Goal: Transaction & Acquisition: Book appointment/travel/reservation

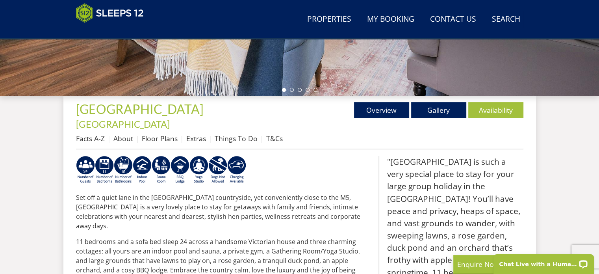
scroll to position [246, 0]
click at [495, 107] on link "Availability" at bounding box center [496, 110] width 55 height 16
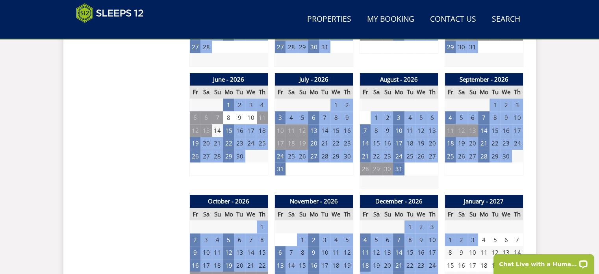
scroll to position [591, 0]
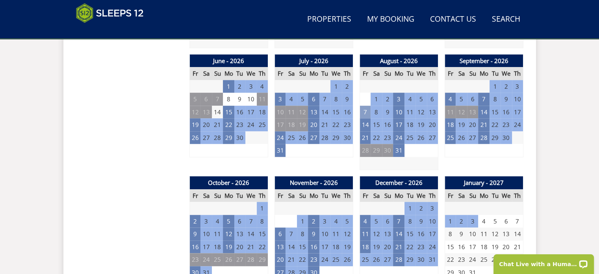
click at [366, 106] on td "7" at bounding box center [365, 112] width 11 height 13
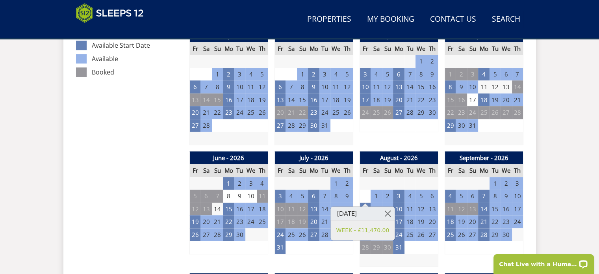
scroll to position [512, 0]
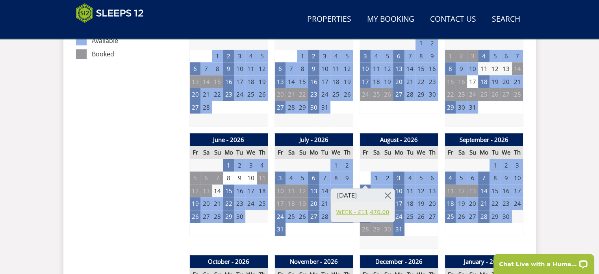
click at [370, 211] on link "WEEK - £11,470.00" at bounding box center [362, 212] width 53 height 8
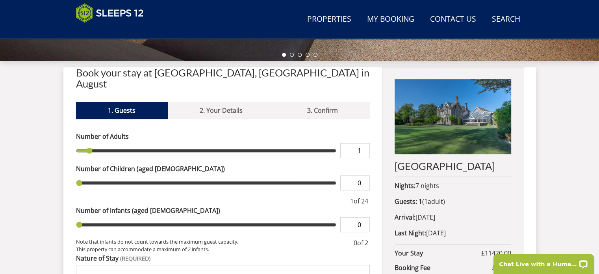
scroll to position [276, 0]
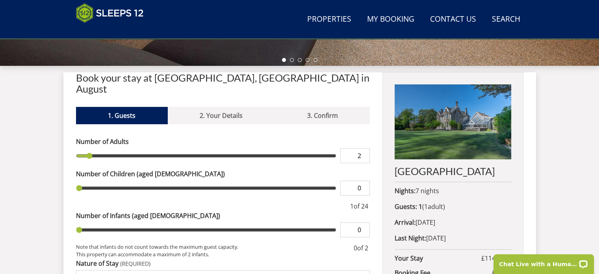
type input "2"
click at [363, 148] on input "2" at bounding box center [355, 155] width 30 height 15
type input "2"
type input "3"
click at [363, 148] on input "3" at bounding box center [355, 155] width 30 height 15
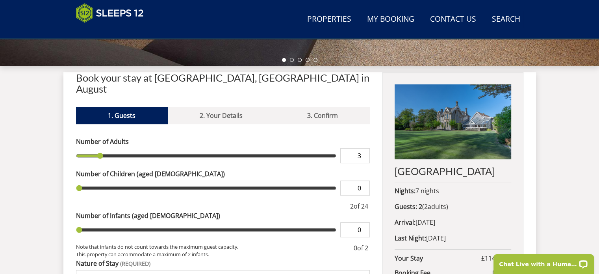
type input "3"
type input "4"
click at [363, 148] on input "4" at bounding box center [355, 155] width 30 height 15
type input "4"
type input "5"
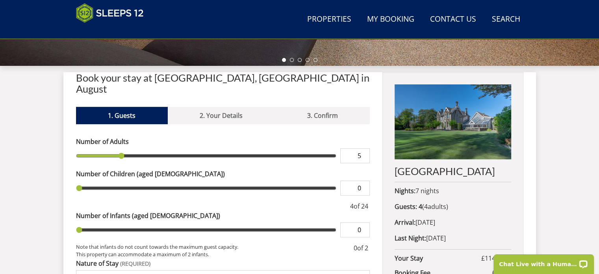
click at [363, 148] on input "5" at bounding box center [355, 155] width 30 height 15
type input "5"
type input "6"
click at [363, 148] on input "6" at bounding box center [355, 155] width 30 height 15
type input "6"
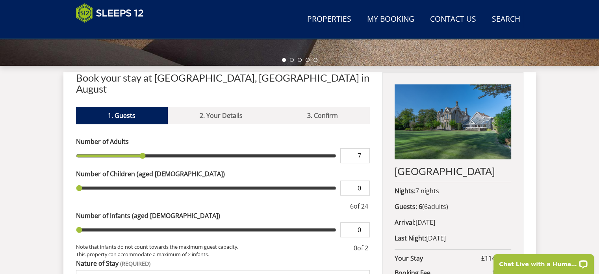
type input "7"
click at [363, 148] on input "7" at bounding box center [355, 155] width 30 height 15
type input "7"
type input "8"
click at [363, 148] on input "8" at bounding box center [355, 155] width 30 height 15
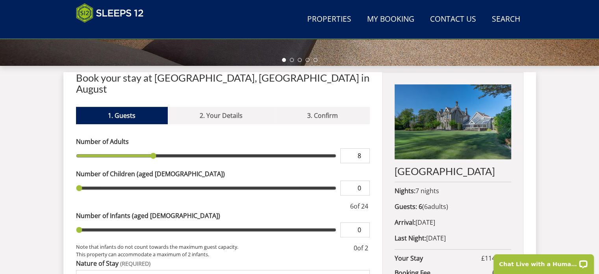
type input "8"
type input "9"
click at [363, 148] on input "9" at bounding box center [355, 155] width 30 height 15
type input "9"
type input "10"
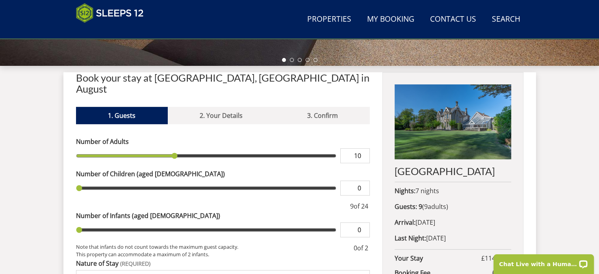
click at [363, 148] on input "10" at bounding box center [355, 155] width 30 height 15
type input "10"
type input "11"
click at [363, 148] on input "11" at bounding box center [355, 155] width 30 height 15
type input "11"
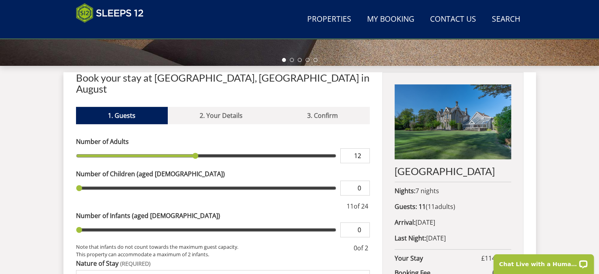
type input "12"
click at [364, 148] on input "12" at bounding box center [355, 155] width 30 height 15
type input "12"
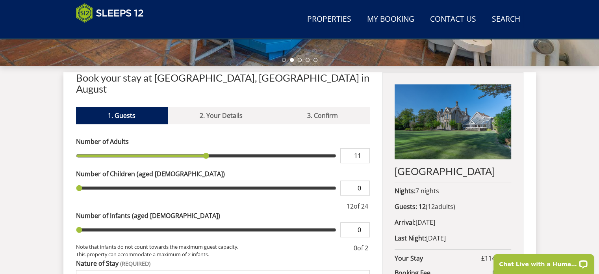
type input "11"
click at [363, 148] on input "11" at bounding box center [355, 155] width 30 height 15
type input "11"
type input "10"
click at [363, 148] on input "10" at bounding box center [355, 155] width 30 height 15
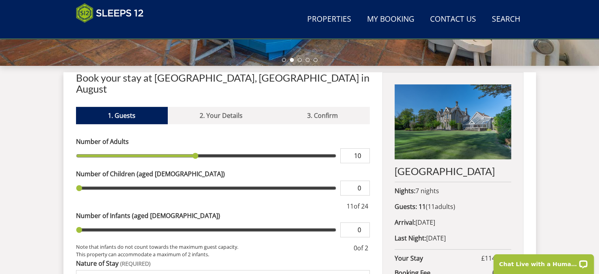
type input "10"
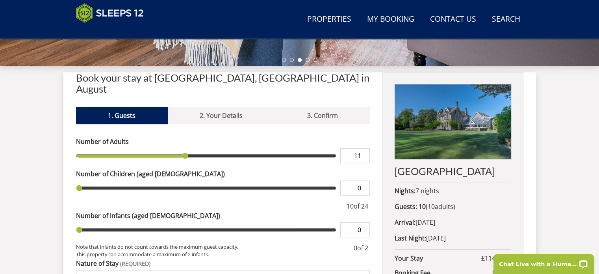
type input "11"
click at [364, 148] on input "11" at bounding box center [355, 155] width 30 height 15
type input "11"
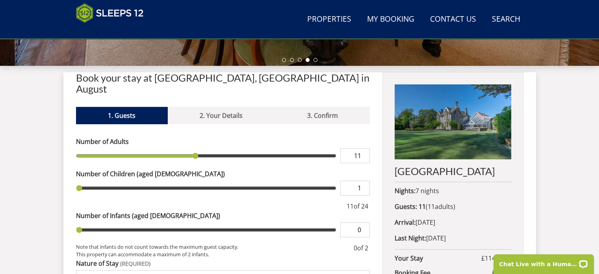
type input "1"
click at [364, 180] on input "1" at bounding box center [355, 187] width 30 height 15
type input "1"
type input "2"
click at [364, 180] on input "2" at bounding box center [355, 187] width 30 height 15
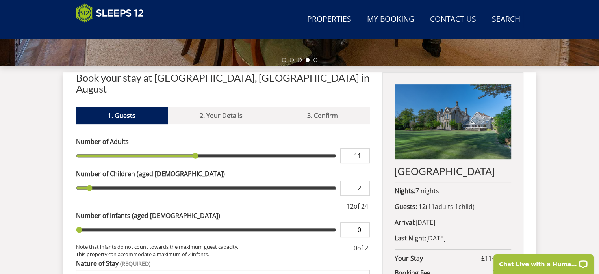
type input "2"
drag, startPoint x: 364, startPoint y: 173, endPoint x: 373, endPoint y: 39, distance: 134.3
type input "3"
click at [364, 180] on input "3" at bounding box center [355, 187] width 30 height 15
type input "3"
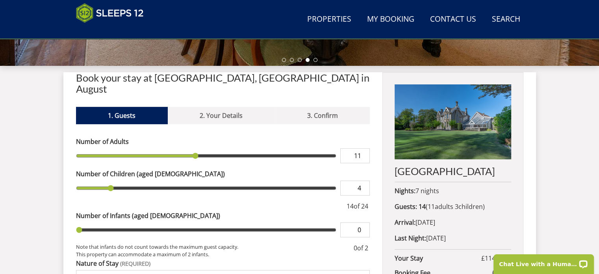
type input "4"
click at [364, 180] on input "4" at bounding box center [355, 187] width 30 height 15
type input "4"
type input "5"
click at [364, 180] on input "5" at bounding box center [355, 187] width 30 height 15
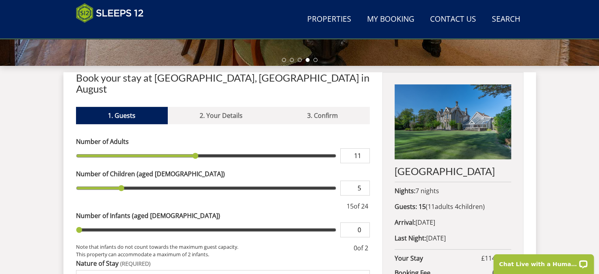
type input "5"
type input "6"
click at [364, 180] on input "6" at bounding box center [355, 187] width 30 height 15
type input "6"
type input "7"
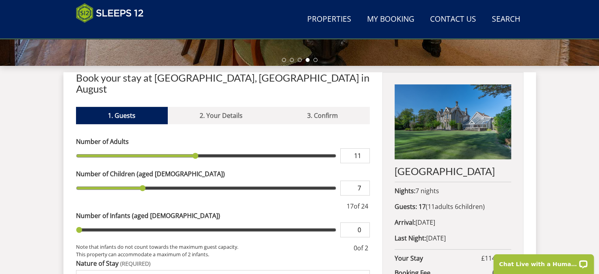
click at [364, 180] on input "7" at bounding box center [355, 187] width 30 height 15
type input "7"
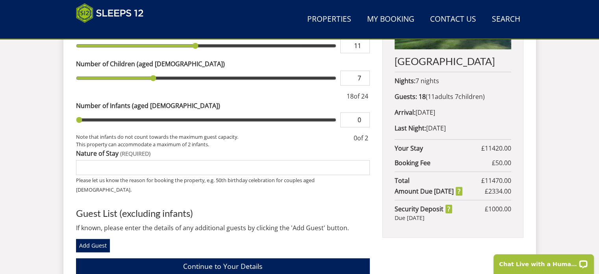
scroll to position [394, 0]
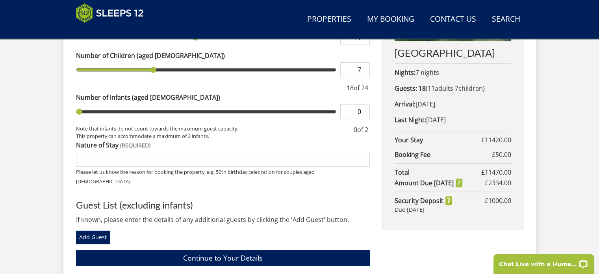
click at [101, 152] on input "Nature of Stay" at bounding box center [223, 159] width 294 height 15
click at [156, 152] on input "family gathering" at bounding box center [223, 159] width 294 height 15
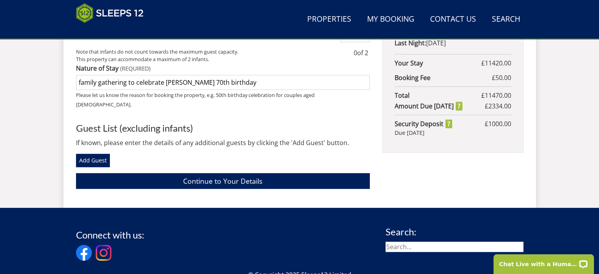
scroll to position [473, 0]
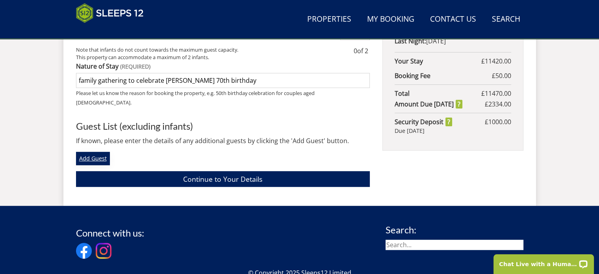
type input "family gathering to celebrate Nanas 70th birthday"
click at [98, 152] on link "Add Guest" at bounding box center [93, 158] width 34 height 13
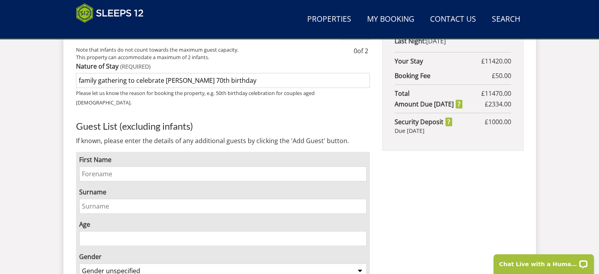
click at [108, 166] on input "First Name" at bounding box center [223, 173] width 288 height 15
type input "Paul"
type input "Marshall"
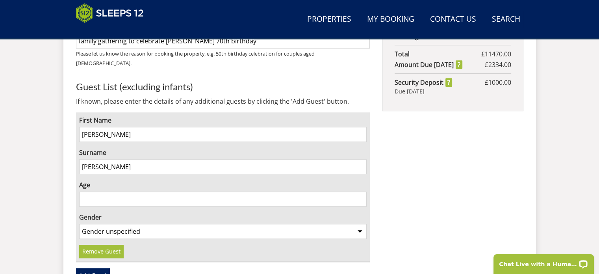
click at [95, 191] on input "Age" at bounding box center [223, 198] width 288 height 15
click at [361, 191] on input "1" at bounding box center [223, 198] width 288 height 15
click at [360, 191] on input "51" at bounding box center [223, 198] width 288 height 15
click at [360, 191] on input "65" at bounding box center [223, 198] width 288 height 15
click at [360, 191] on input "66" at bounding box center [223, 198] width 288 height 15
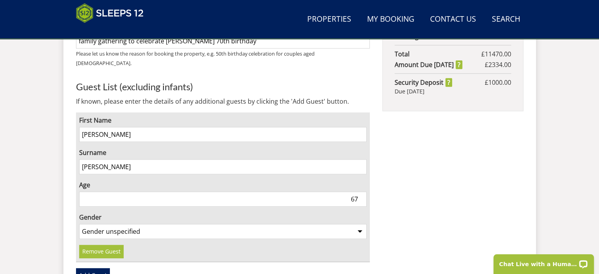
click at [360, 191] on input "67" at bounding box center [223, 198] width 288 height 15
type input "68"
click at [360, 191] on input "68" at bounding box center [223, 198] width 288 height 15
click at [362, 224] on select "Gender unspecified Gender male Gender female" at bounding box center [223, 231] width 288 height 15
select select "gender_male"
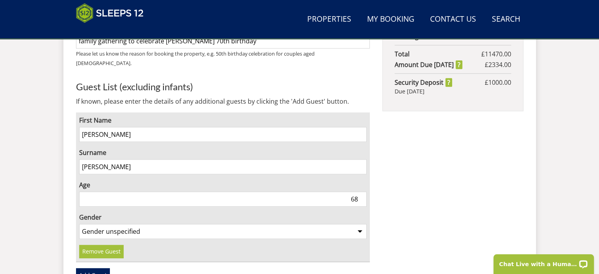
click at [79, 224] on select "Gender unspecified Gender male Gender female" at bounding box center [223, 231] width 288 height 15
click at [90, 268] on link "Add Guest" at bounding box center [93, 274] width 34 height 13
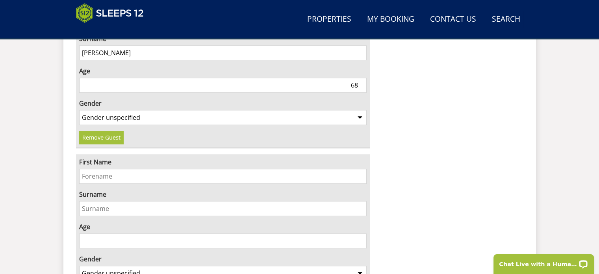
scroll to position [749, 0]
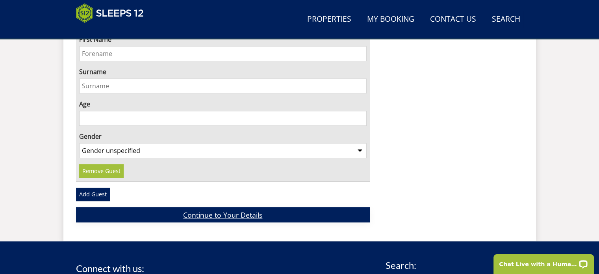
click at [219, 207] on link "Continue to Your Details" at bounding box center [223, 214] width 294 height 15
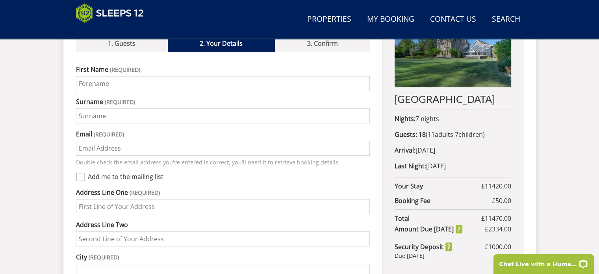
click at [116, 76] on input "First Name" at bounding box center [223, 83] width 294 height 15
type input "Paul"
type input "Marshall"
type input "ptmarshall21@gmail.com"
type input "4 Chapel Street"
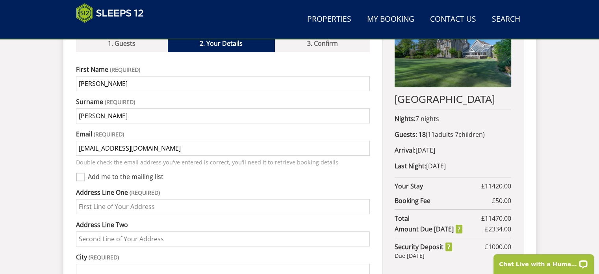
type input "Selston"
type input "Nottingham"
type input "Nottinghamshire"
type input "NG16 6AZ"
type input "07973267353"
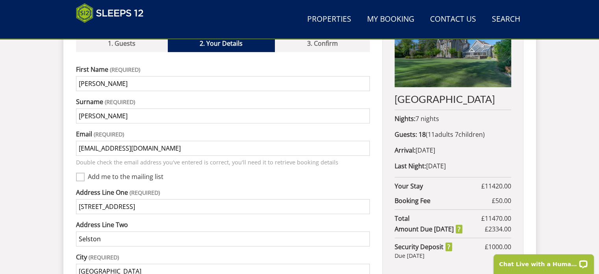
click at [78, 173] on input "Add me to the mailing list" at bounding box center [80, 177] width 9 height 9
checkbox input "true"
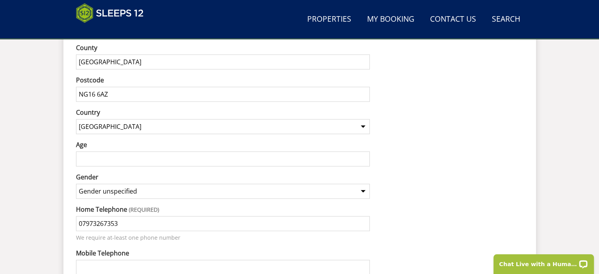
scroll to position [624, 0]
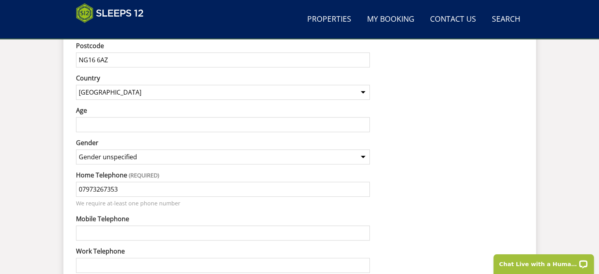
click at [104, 225] on input "Mobile Telephone" at bounding box center [223, 232] width 294 height 15
type input "07973267353"
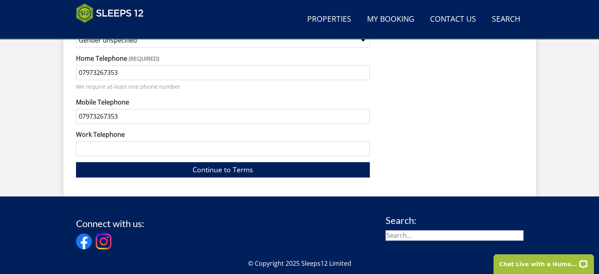
scroll to position [742, 0]
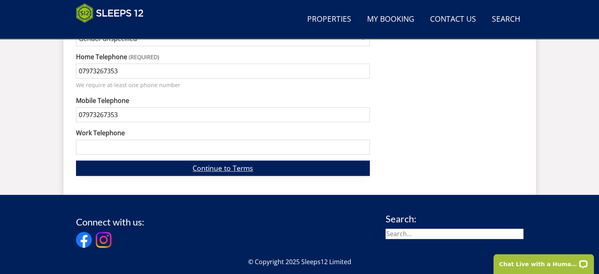
click at [245, 160] on link "Continue to Terms" at bounding box center [223, 167] width 294 height 15
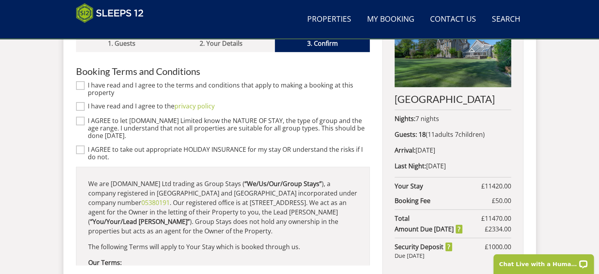
click at [83, 145] on input "I AGREE to take out appropriate HOLIDAY INSURANCE for my stay OR understand the…" at bounding box center [80, 149] width 9 height 9
checkbox input "true"
click at [82, 81] on input "I have read and I agree to the terms and conditions that apply to making a book…" at bounding box center [80, 85] width 9 height 9
checkbox input "true"
click at [82, 102] on input "I have read and I agree to the privacy policy" at bounding box center [80, 106] width 9 height 9
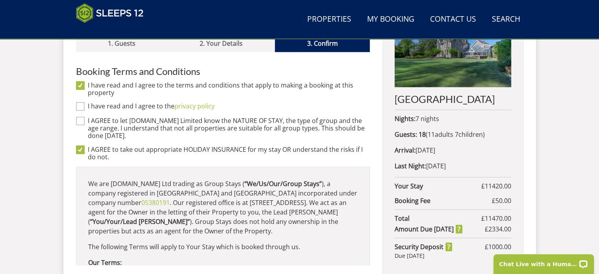
checkbox input "true"
click at [82, 117] on input "I AGREE to let Sleeps12.com Limited know the NATURE OF STAY, the type of group …" at bounding box center [80, 121] width 9 height 9
checkbox input "true"
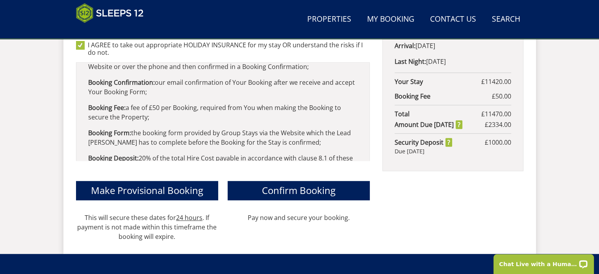
scroll to position [466, 0]
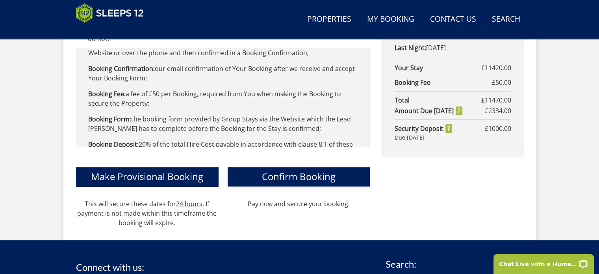
click at [316, 170] on span "Confirm Booking" at bounding box center [299, 176] width 74 height 13
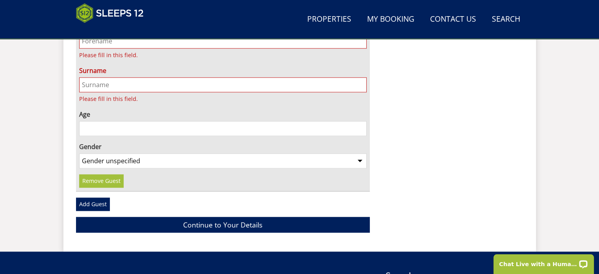
scroll to position [682, 0]
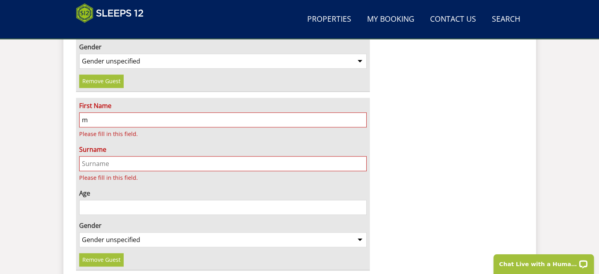
type input "Margaret"
type input "Marshall"
click at [104, 200] on input "Age" at bounding box center [223, 207] width 288 height 15
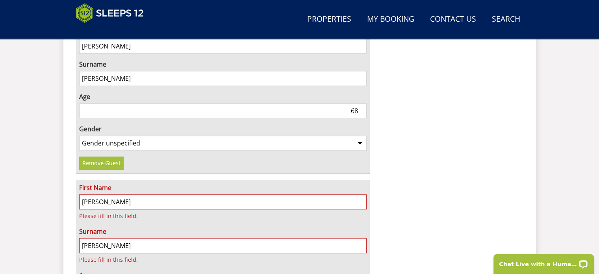
scroll to position [643, 0]
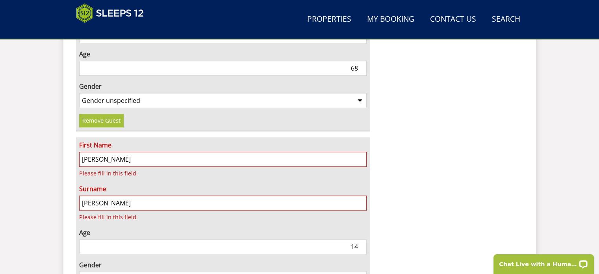
click at [363, 239] on input "14" at bounding box center [223, 246] width 288 height 15
type input "69"
click at [363, 239] on input "69" at bounding box center [223, 246] width 288 height 15
click at [360, 271] on select "Gender unspecified Gender male Gender female" at bounding box center [223, 278] width 288 height 15
select select "gender_female"
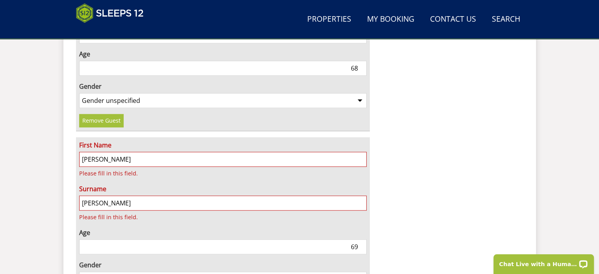
click at [79, 271] on select "Gender unspecified Gender male Gender female" at bounding box center [223, 278] width 288 height 15
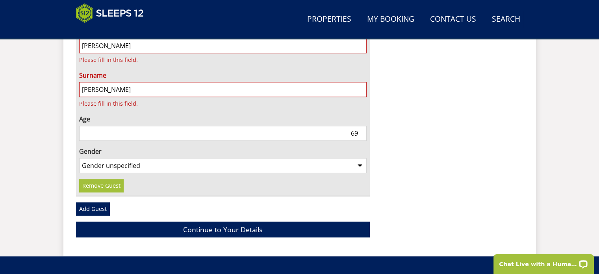
scroll to position [761, 0]
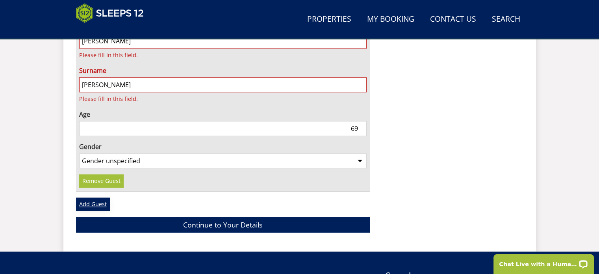
click at [99, 197] on link "Add Guest" at bounding box center [93, 203] width 34 height 13
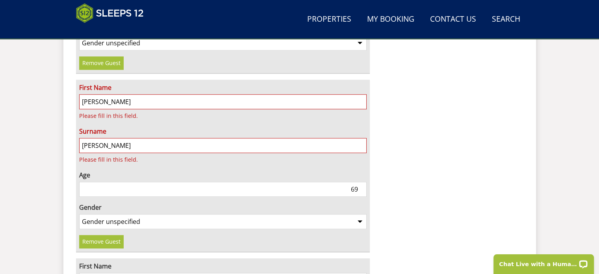
scroll to position [682, 0]
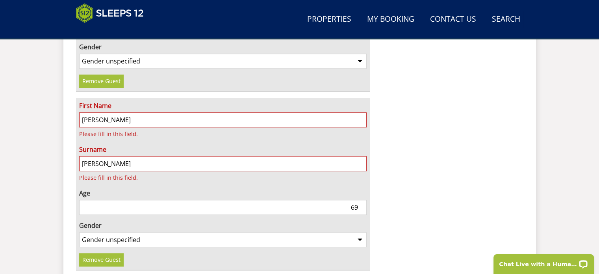
click at [151, 112] on input "Margaret" at bounding box center [223, 119] width 288 height 15
click at [154, 156] on input "Marshall" at bounding box center [223, 163] width 288 height 15
click at [213, 200] on input "69" at bounding box center [223, 207] width 288 height 15
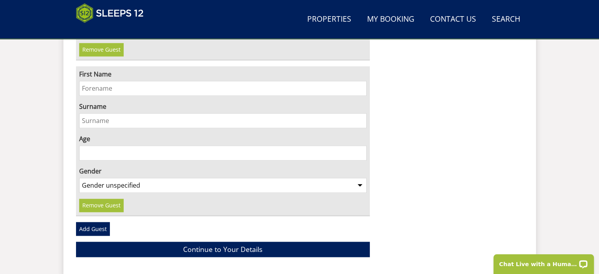
scroll to position [919, 0]
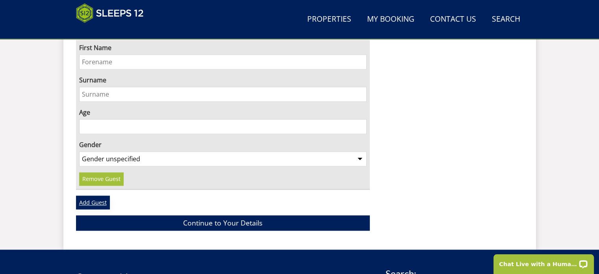
click at [99, 195] on link "Add Guest" at bounding box center [93, 201] width 34 height 13
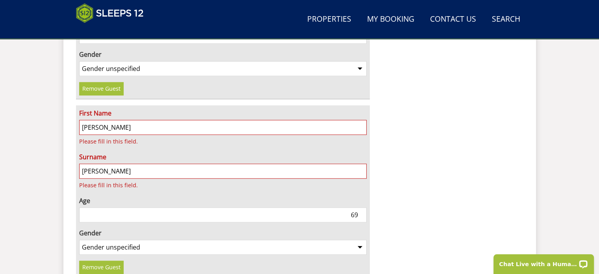
scroll to position [722, 0]
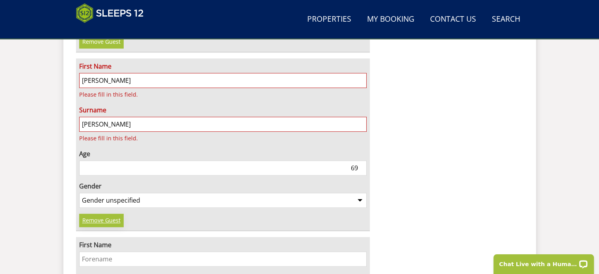
click at [115, 214] on link "Remove Guest" at bounding box center [101, 220] width 45 height 13
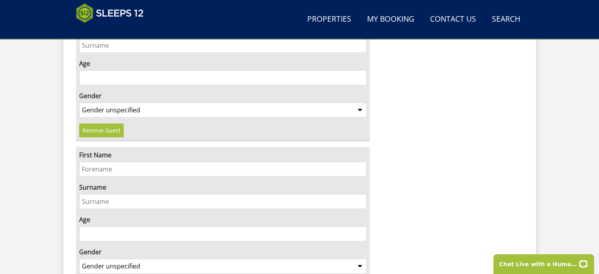
scroll to position [801, 0]
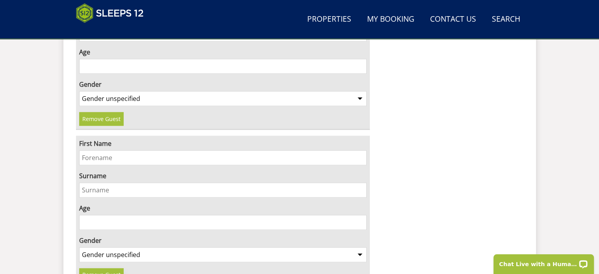
click at [115, 268] on link "Remove Guest" at bounding box center [101, 274] width 45 height 13
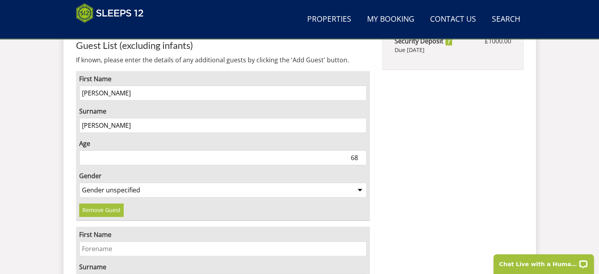
scroll to position [604, 0]
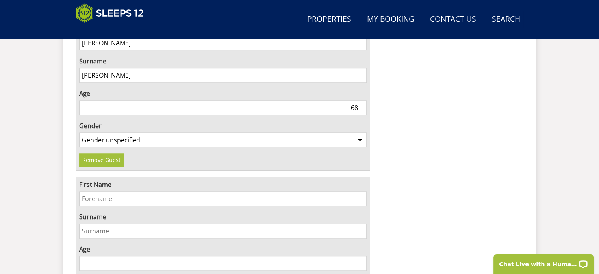
click at [115, 191] on input "First Name" at bounding box center [223, 198] width 288 height 15
type input "Margaret"
type input "Marshall"
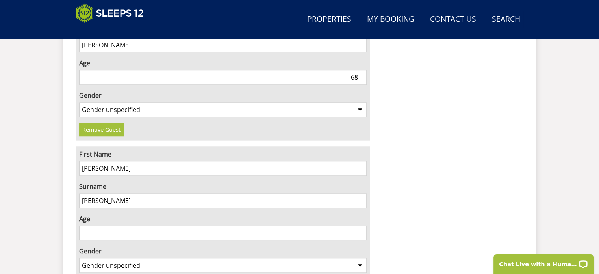
scroll to position [682, 0]
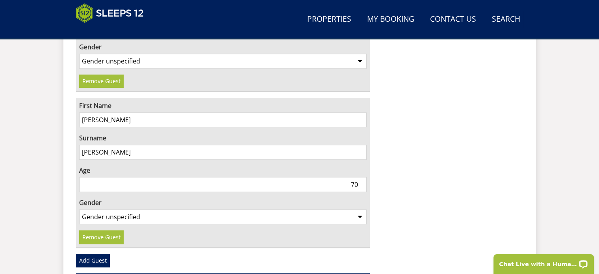
click at [362, 177] on input "70" at bounding box center [223, 184] width 288 height 15
type input "69"
click at [361, 177] on input "69" at bounding box center [223, 184] width 288 height 15
click at [360, 209] on select "Gender unspecified Gender male Gender female" at bounding box center [223, 216] width 288 height 15
select select "gender_female"
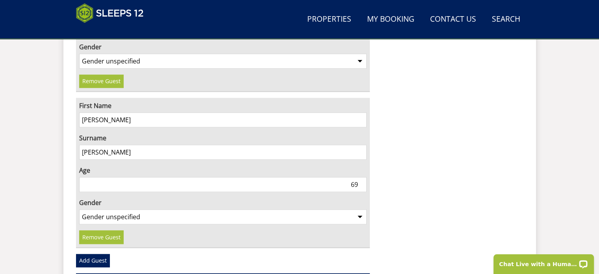
click at [79, 209] on select "Gender unspecified Gender male Gender female" at bounding box center [223, 216] width 288 height 15
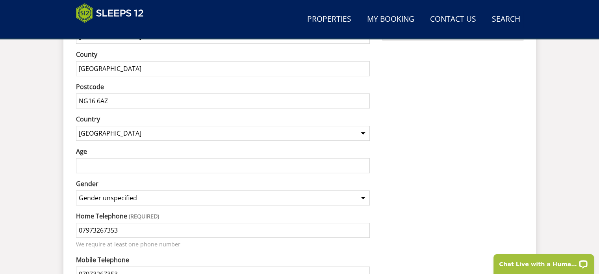
scroll to position [584, 0]
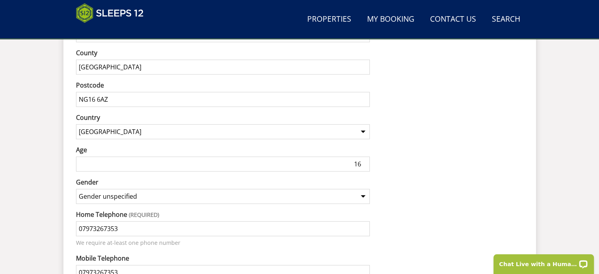
click at [364, 156] on input "16" at bounding box center [223, 163] width 294 height 15
click at [364, 156] on input "82" at bounding box center [223, 163] width 294 height 15
click at [363, 156] on input "70" at bounding box center [223, 163] width 294 height 15
click at [363, 156] on input "69" at bounding box center [223, 163] width 294 height 15
type input "68"
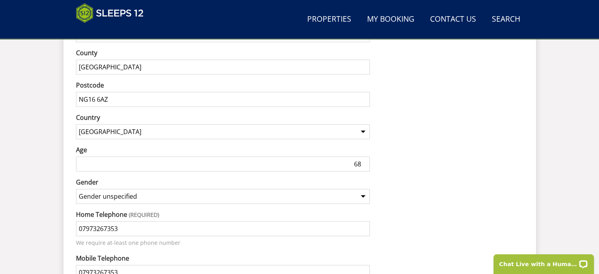
click at [363, 156] on input "68" at bounding box center [223, 163] width 294 height 15
click at [363, 189] on select "Gender unspecified Gender male Gender female" at bounding box center [223, 196] width 294 height 15
select select "gender_male"
click at [76, 189] on select "Gender unspecified Gender male Gender female" at bounding box center [223, 196] width 294 height 15
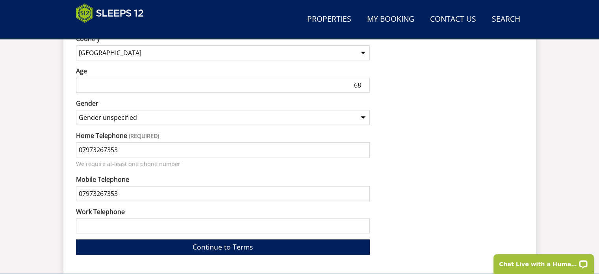
scroll to position [703, 0]
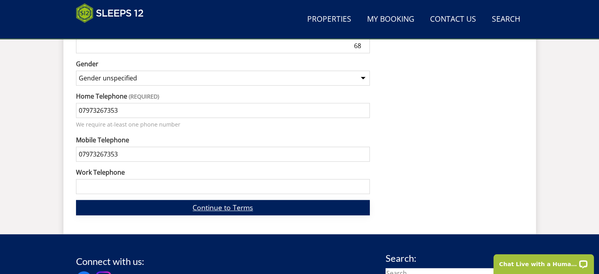
click at [244, 200] on link "Continue to Terms" at bounding box center [223, 207] width 294 height 15
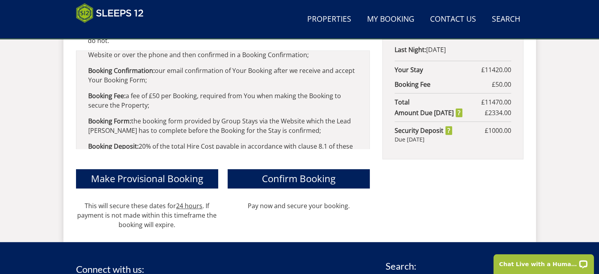
scroll to position [466, 0]
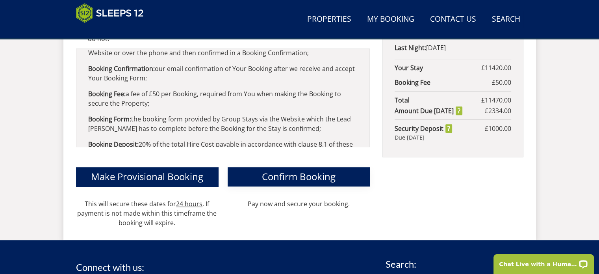
click at [311, 170] on span "Confirm Booking" at bounding box center [299, 176] width 74 height 13
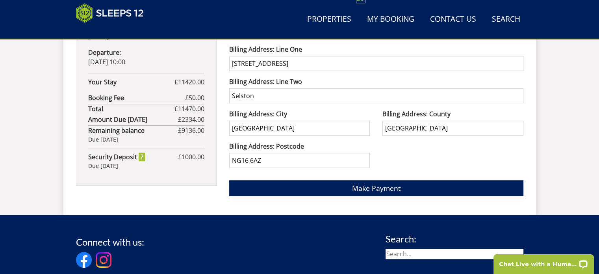
scroll to position [591, 0]
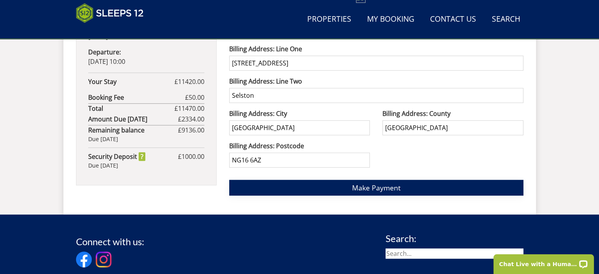
click at [387, 186] on span "Make Payment" at bounding box center [376, 187] width 48 height 9
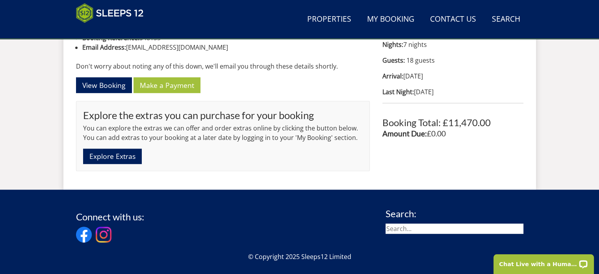
scroll to position [442, 0]
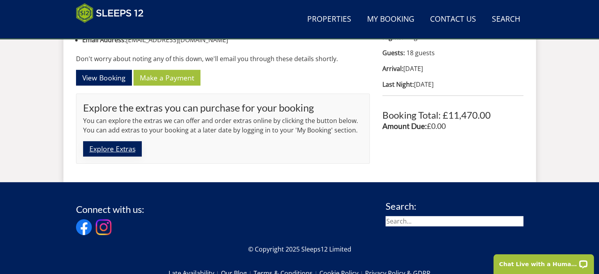
click at [129, 148] on link "Explore Extras" at bounding box center [112, 148] width 59 height 15
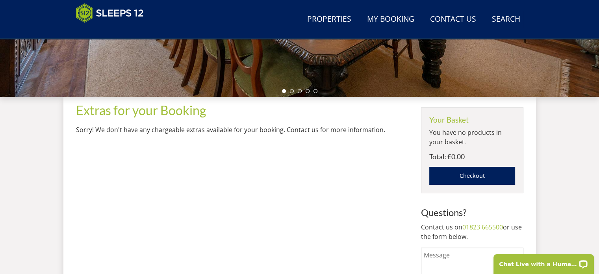
scroll to position [118, 0]
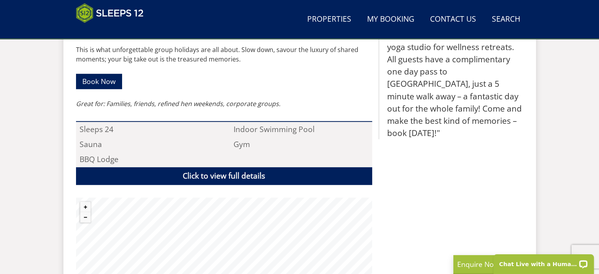
scroll to position [559, 0]
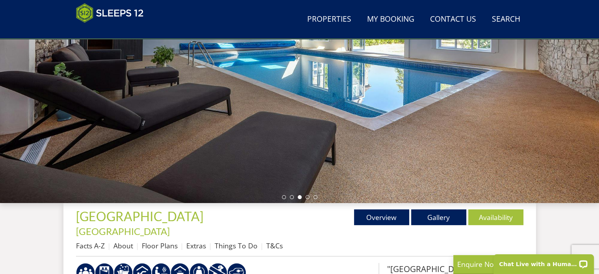
scroll to position [125, 0]
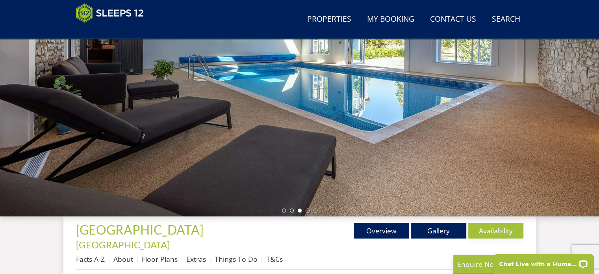
click at [499, 231] on link "Availability" at bounding box center [496, 231] width 55 height 16
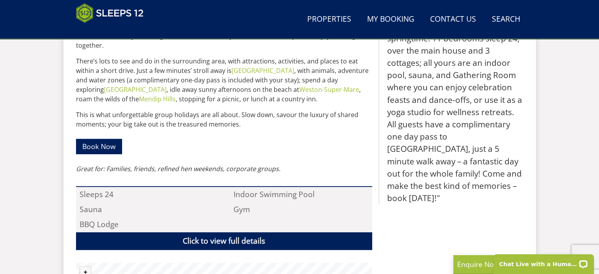
scroll to position [283, 0]
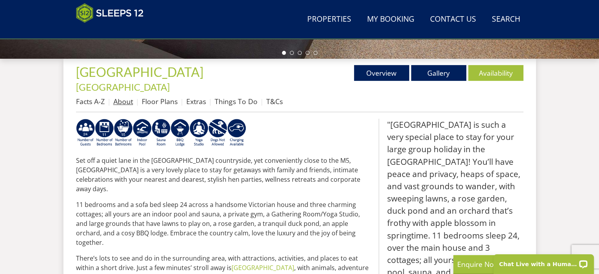
click at [124, 97] on link "About" at bounding box center [123, 101] width 20 height 9
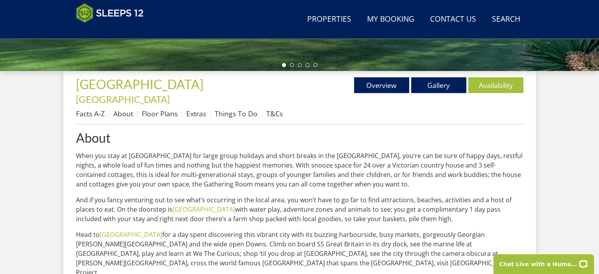
scroll to position [276, 0]
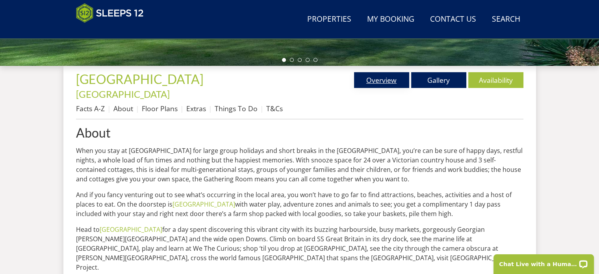
click at [389, 80] on link "Overview" at bounding box center [381, 80] width 55 height 16
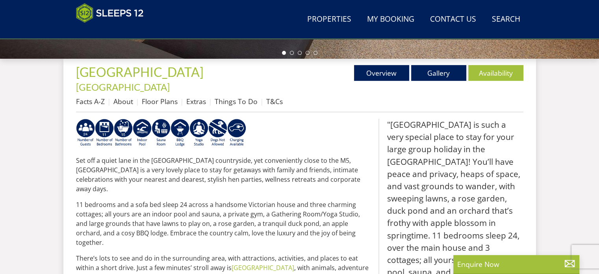
scroll to position [236, 0]
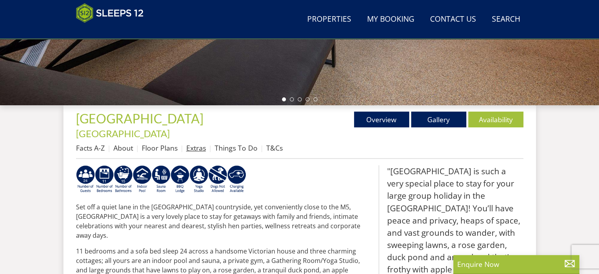
click at [191, 143] on link "Extras" at bounding box center [196, 147] width 20 height 9
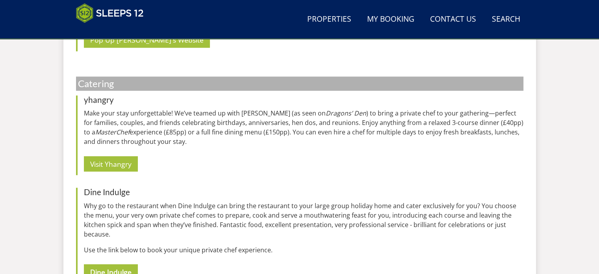
scroll to position [749, 0]
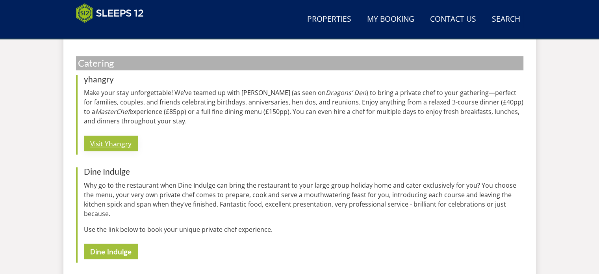
click at [124, 136] on link "Visit Yhangry" at bounding box center [111, 143] width 54 height 15
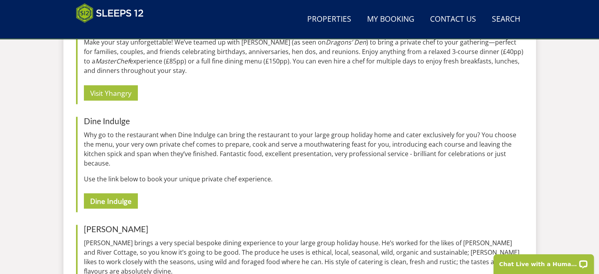
scroll to position [832, 0]
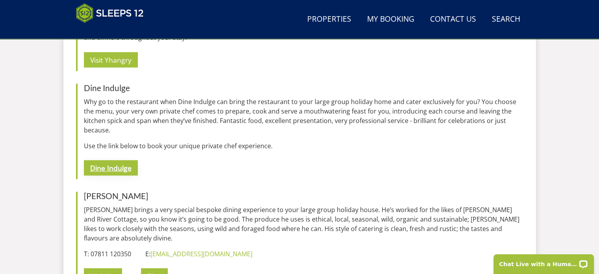
click at [115, 163] on strong "Dine Indulge" at bounding box center [110, 167] width 41 height 9
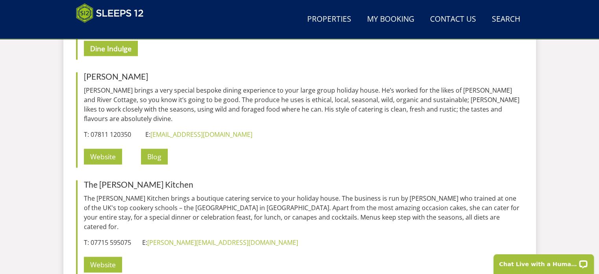
scroll to position [955, 0]
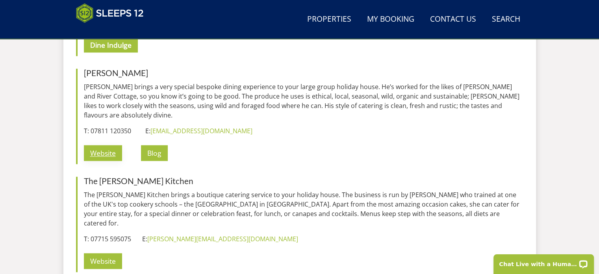
click at [112, 145] on link "Website" at bounding box center [103, 152] width 38 height 15
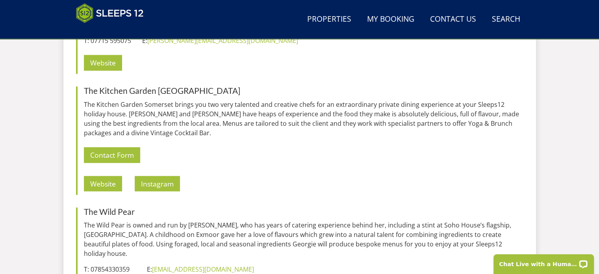
scroll to position [1167, 0]
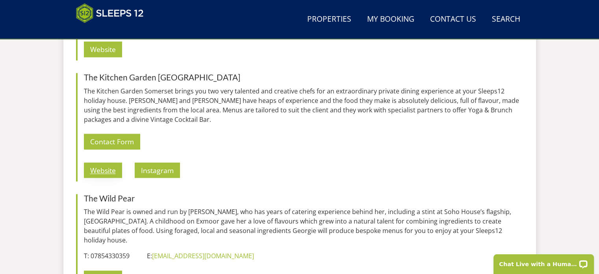
click at [107, 162] on link "Website" at bounding box center [103, 169] width 38 height 15
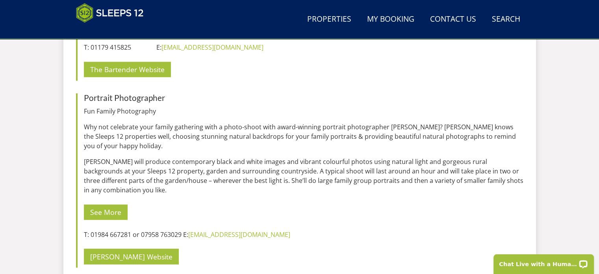
scroll to position [2216, 0]
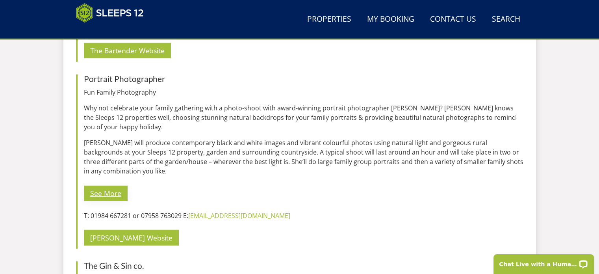
click at [110, 186] on link "See More" at bounding box center [106, 193] width 44 height 15
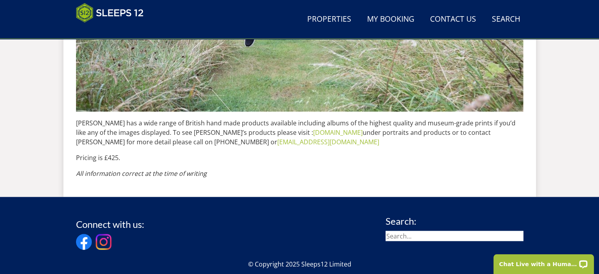
scroll to position [1616, 0]
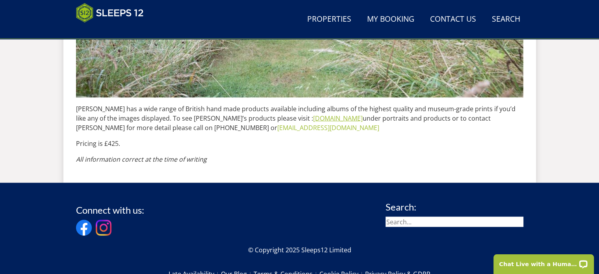
click at [313, 117] on link "[DOMAIN_NAME]" at bounding box center [338, 118] width 50 height 9
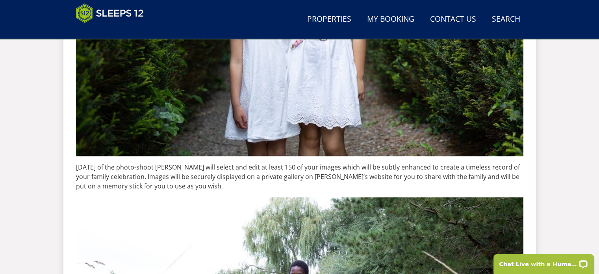
scroll to position [1060, 0]
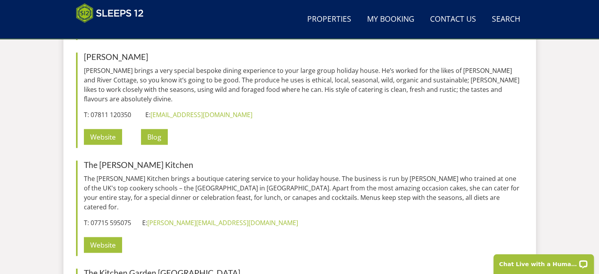
scroll to position [985, 0]
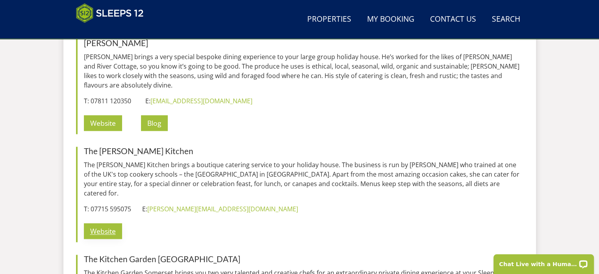
click at [110, 223] on link "Website" at bounding box center [103, 230] width 38 height 15
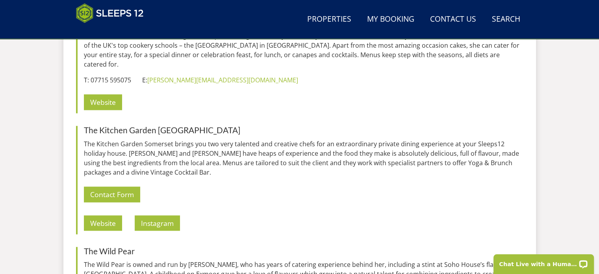
scroll to position [1118, 0]
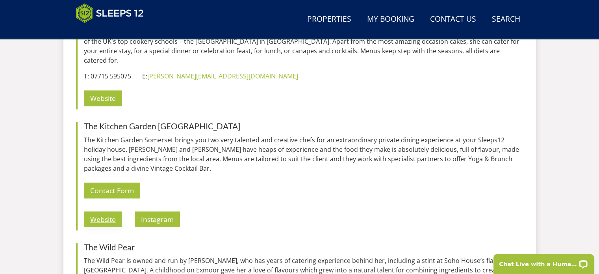
click at [107, 211] on link "Website" at bounding box center [103, 218] width 38 height 15
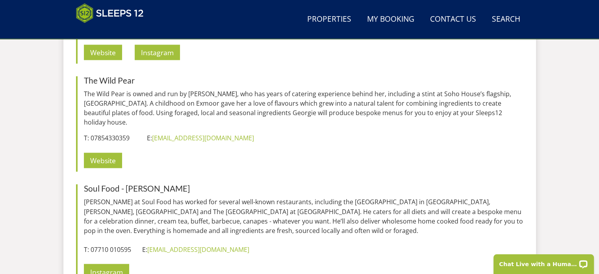
scroll to position [1299, 0]
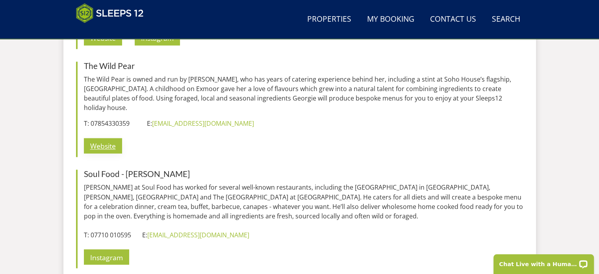
click at [105, 138] on link "Website" at bounding box center [103, 145] width 38 height 15
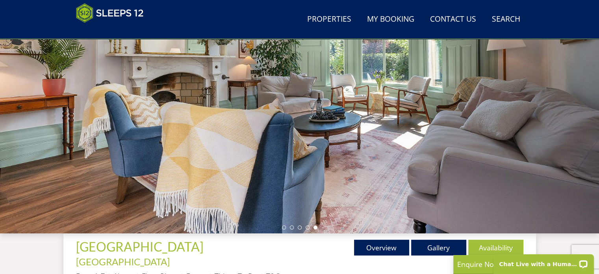
scroll to position [126, 0]
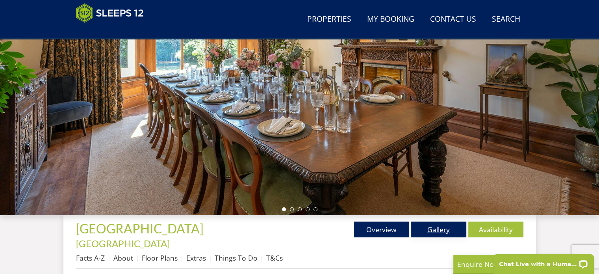
click at [436, 229] on link "Gallery" at bounding box center [438, 229] width 55 height 16
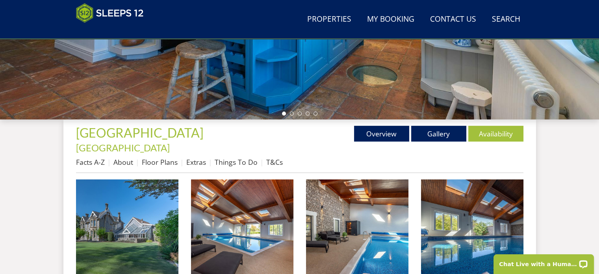
scroll to position [236, 0]
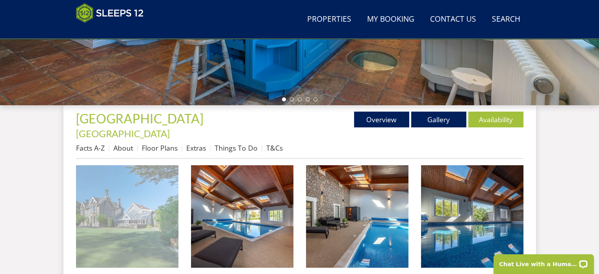
click at [136, 200] on img at bounding box center [127, 216] width 102 height 102
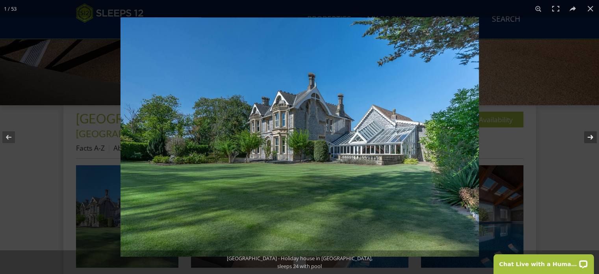
click at [591, 136] on button at bounding box center [586, 136] width 28 height 39
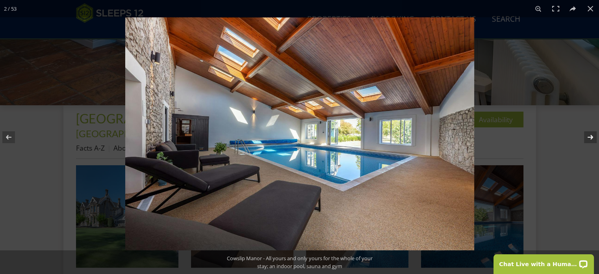
click at [591, 134] on button at bounding box center [586, 136] width 28 height 39
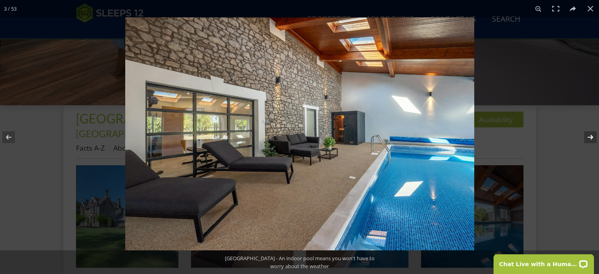
click at [587, 135] on button at bounding box center [586, 136] width 28 height 39
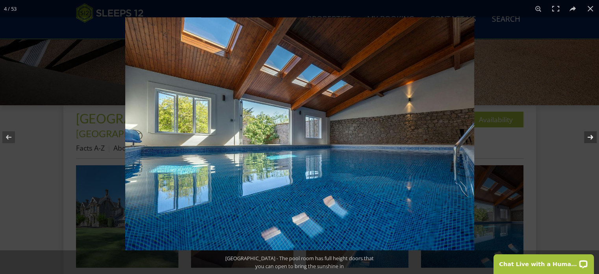
click at [590, 136] on button at bounding box center [586, 136] width 28 height 39
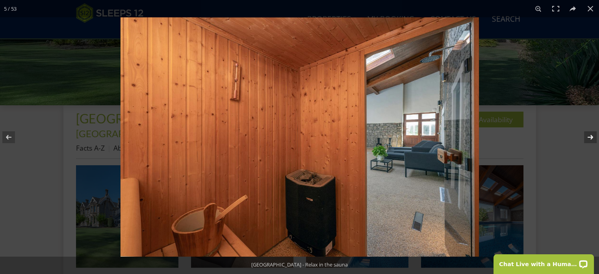
click at [592, 137] on button at bounding box center [586, 136] width 28 height 39
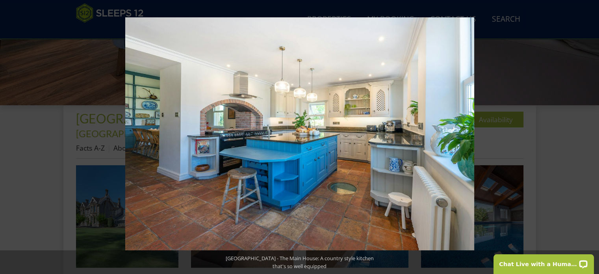
click at [592, 137] on button at bounding box center [586, 136] width 28 height 39
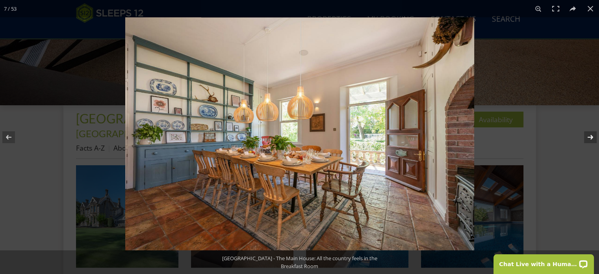
click at [591, 136] on button at bounding box center [586, 136] width 28 height 39
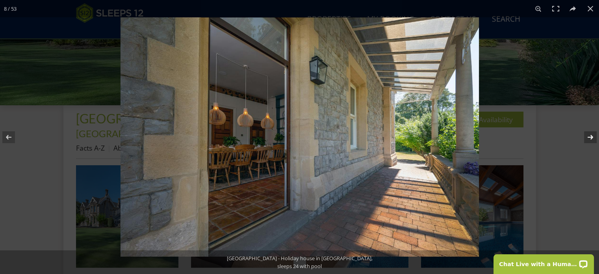
click at [591, 136] on button at bounding box center [586, 136] width 28 height 39
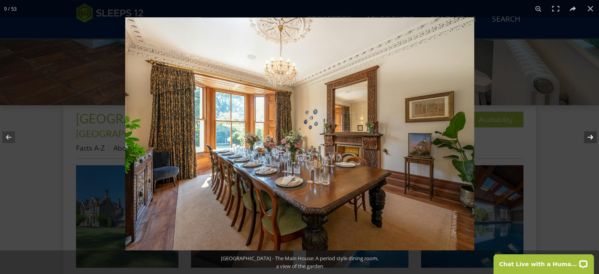
click at [593, 135] on button at bounding box center [586, 136] width 28 height 39
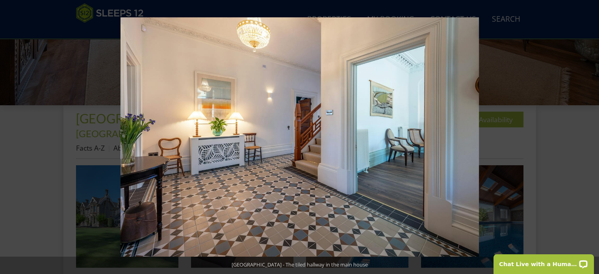
click at [593, 135] on button at bounding box center [586, 136] width 28 height 39
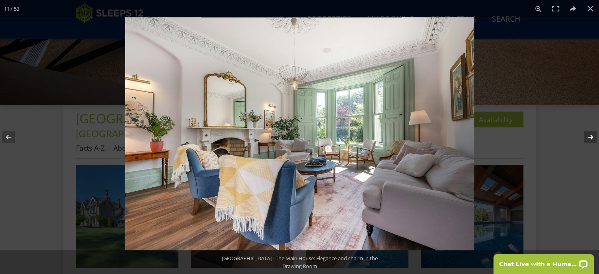
click at [589, 136] on button at bounding box center [586, 136] width 28 height 39
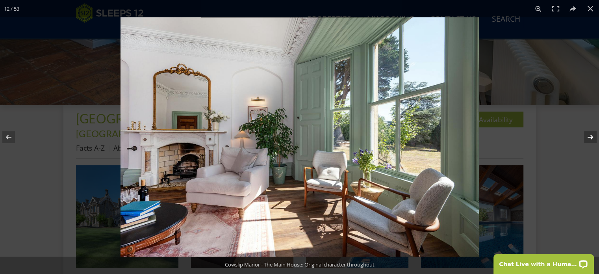
click at [589, 138] on button at bounding box center [586, 136] width 28 height 39
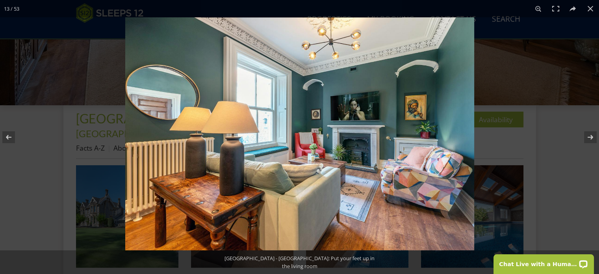
click at [373, 103] on img at bounding box center [299, 133] width 349 height 233
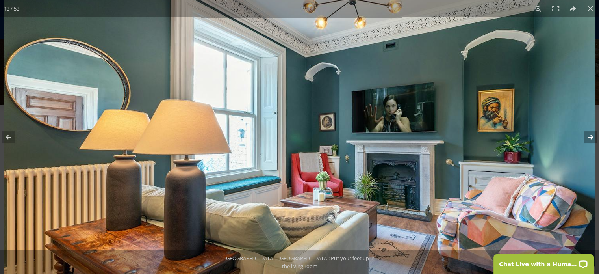
click at [591, 138] on button at bounding box center [586, 136] width 28 height 39
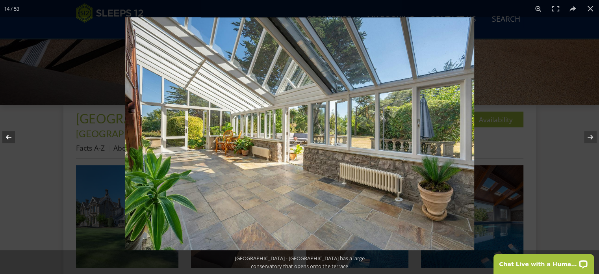
click at [6, 137] on button at bounding box center [14, 136] width 28 height 39
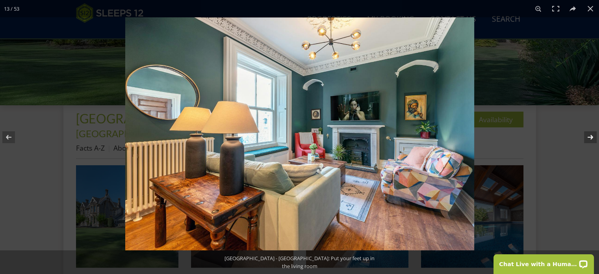
click at [591, 138] on button at bounding box center [586, 136] width 28 height 39
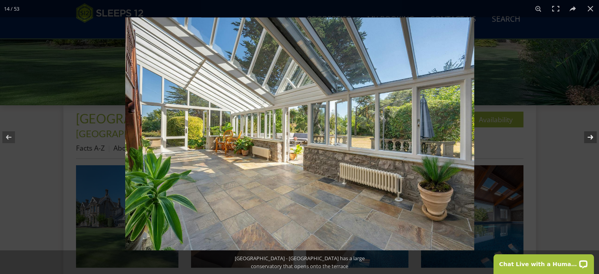
click at [591, 138] on button at bounding box center [586, 136] width 28 height 39
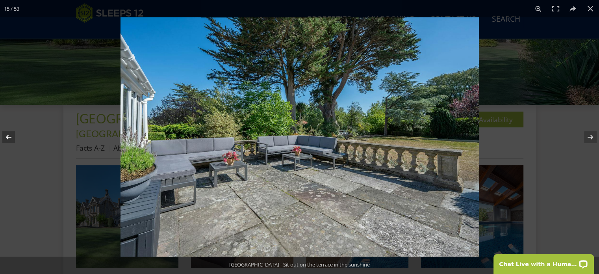
click at [7, 138] on button at bounding box center [14, 136] width 28 height 39
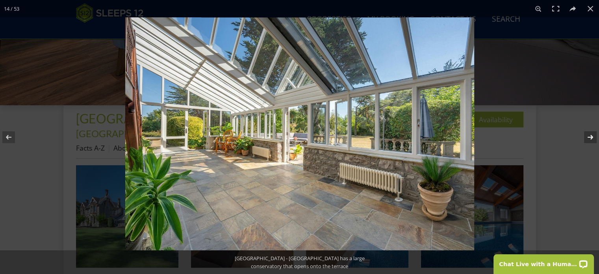
click at [590, 138] on button at bounding box center [586, 136] width 28 height 39
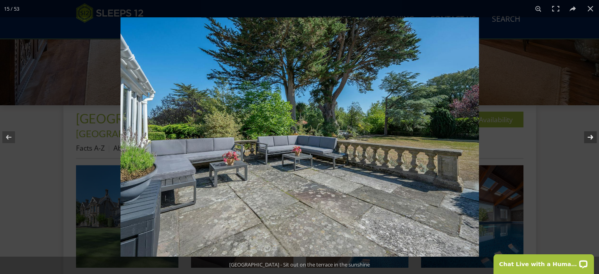
click at [591, 136] on button at bounding box center [586, 136] width 28 height 39
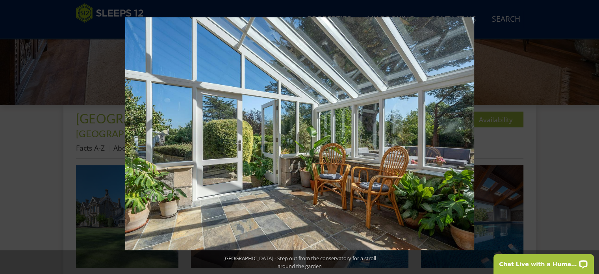
click at [591, 136] on button at bounding box center [586, 136] width 28 height 39
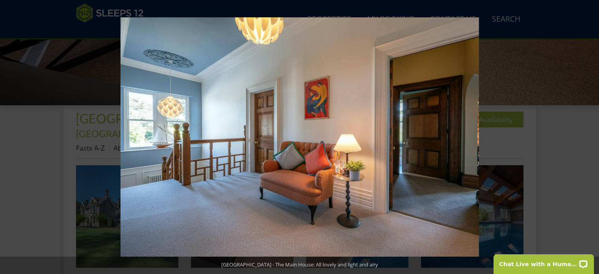
click at [591, 136] on button at bounding box center [586, 136] width 28 height 39
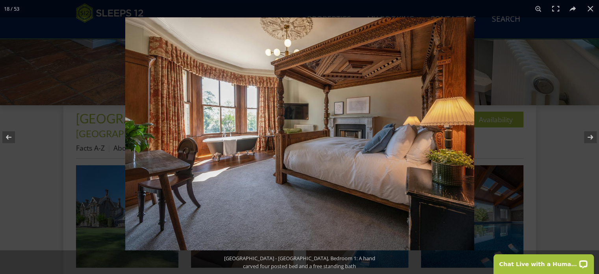
click at [326, 143] on img at bounding box center [299, 133] width 349 height 233
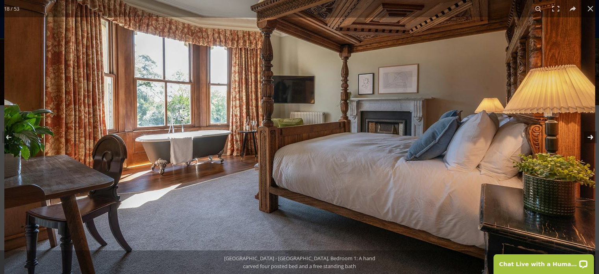
click at [590, 137] on button at bounding box center [586, 136] width 28 height 39
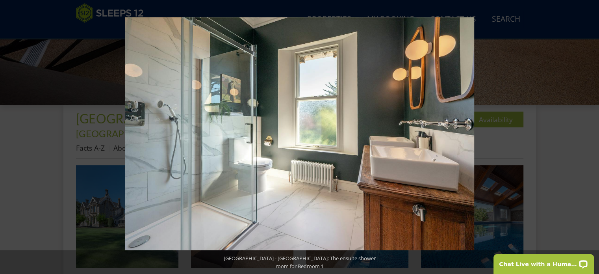
click at [590, 137] on button at bounding box center [586, 136] width 28 height 39
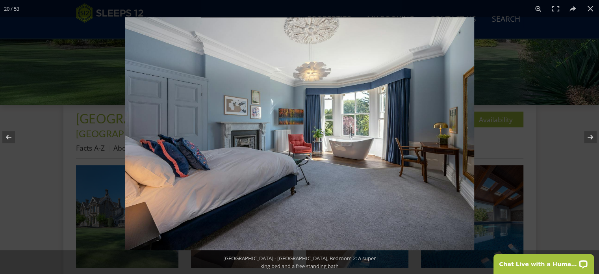
click at [328, 180] on img at bounding box center [299, 133] width 349 height 233
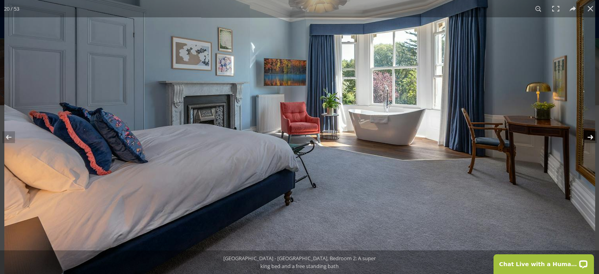
click at [592, 135] on button at bounding box center [586, 136] width 28 height 39
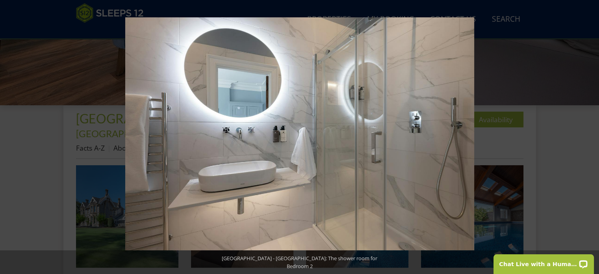
click at [591, 135] on button at bounding box center [586, 136] width 28 height 39
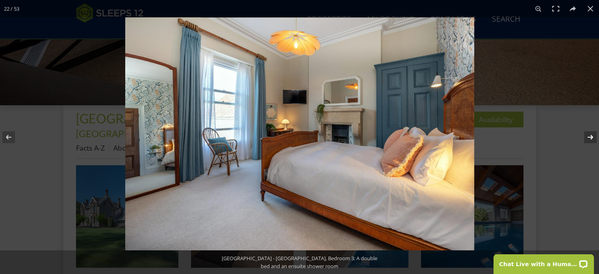
click at [591, 136] on button at bounding box center [586, 136] width 28 height 39
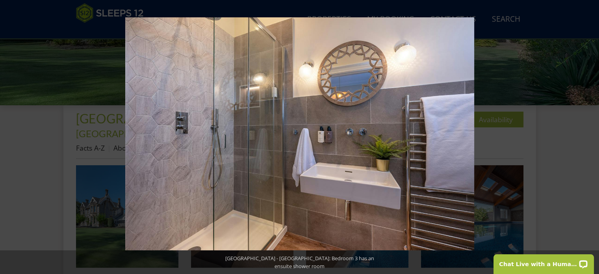
click at [591, 136] on button at bounding box center [586, 136] width 28 height 39
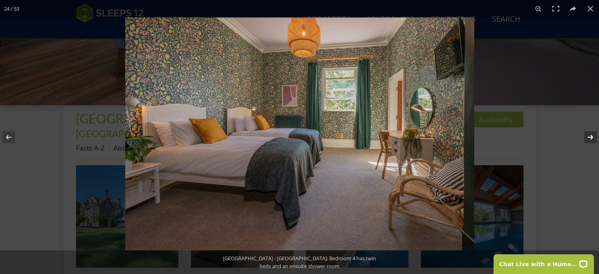
click at [592, 137] on button at bounding box center [586, 136] width 28 height 39
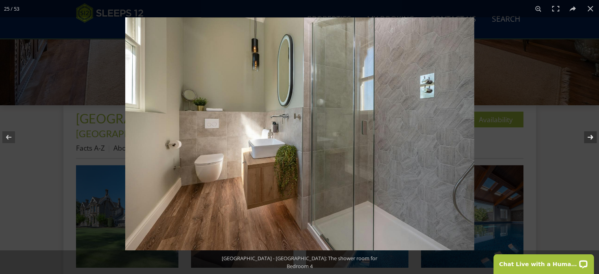
click at [591, 138] on button at bounding box center [586, 136] width 28 height 39
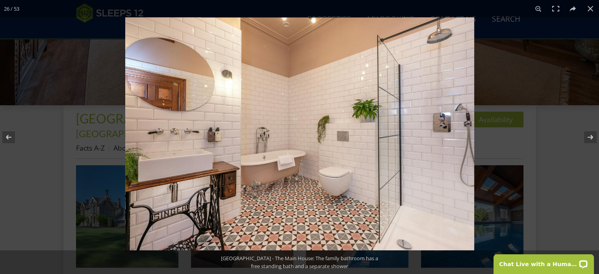
click at [342, 108] on img at bounding box center [299, 133] width 349 height 233
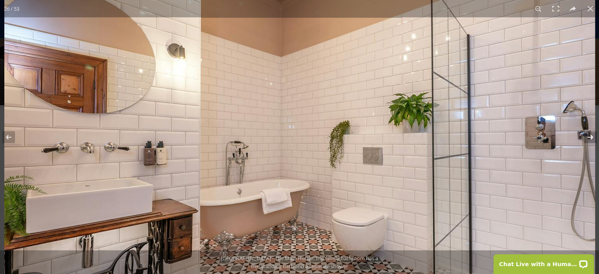
click at [592, 135] on button at bounding box center [586, 136] width 28 height 39
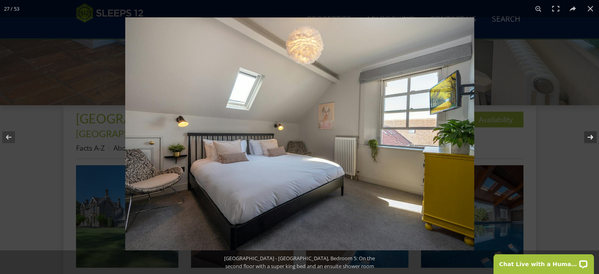
click at [589, 137] on button at bounding box center [586, 136] width 28 height 39
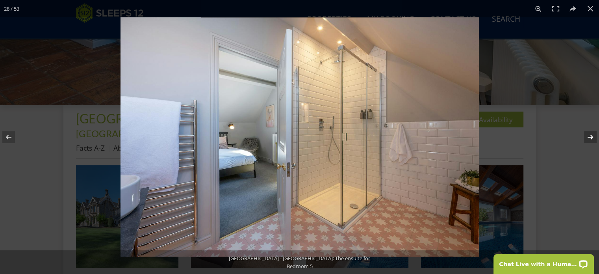
click at [591, 137] on button at bounding box center [586, 136] width 28 height 39
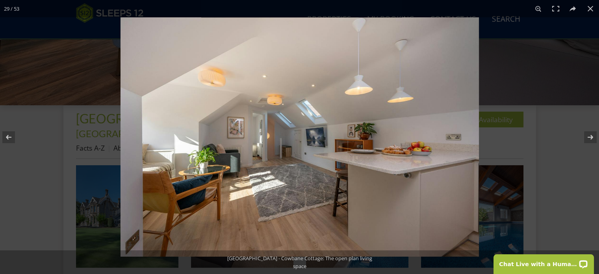
click at [337, 126] on img at bounding box center [300, 136] width 359 height 239
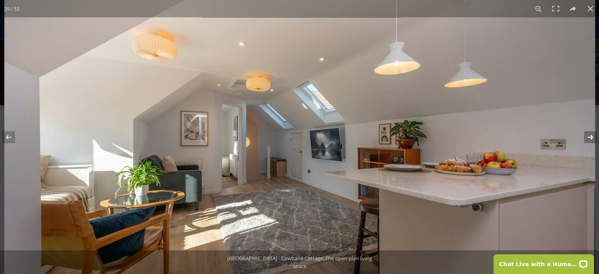
click at [590, 137] on button at bounding box center [586, 136] width 28 height 39
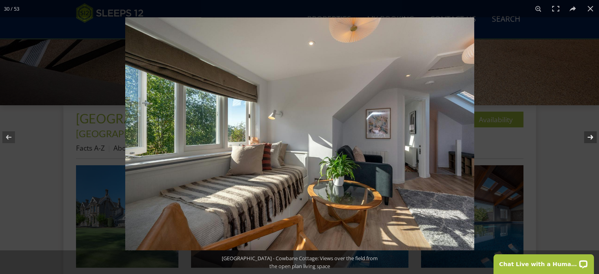
click at [592, 138] on button at bounding box center [586, 136] width 28 height 39
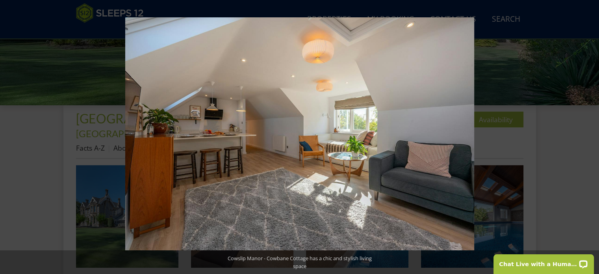
click at [592, 138] on button at bounding box center [586, 136] width 28 height 39
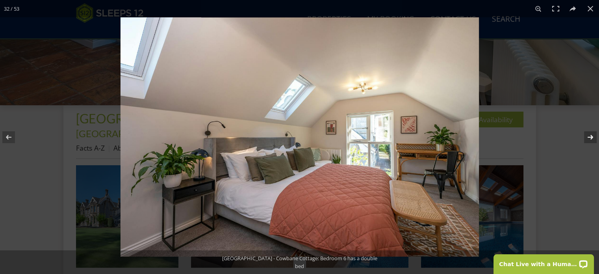
click at [591, 137] on button at bounding box center [586, 136] width 28 height 39
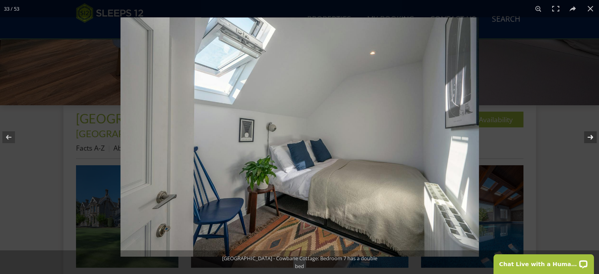
click at [590, 136] on button at bounding box center [586, 136] width 28 height 39
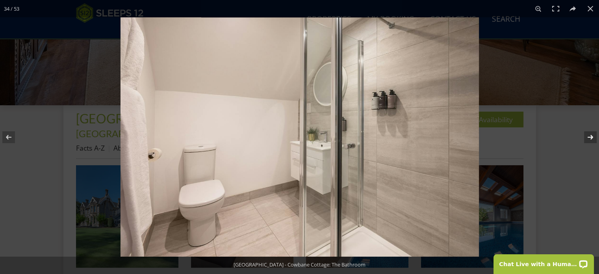
click at [591, 135] on button at bounding box center [586, 136] width 28 height 39
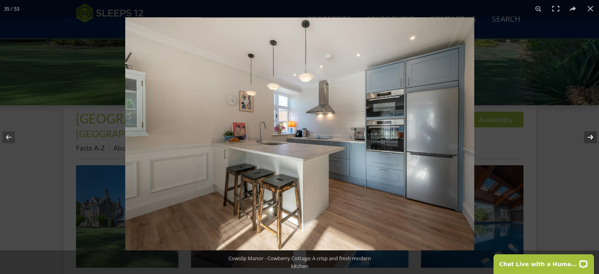
click at [591, 137] on button at bounding box center [586, 136] width 28 height 39
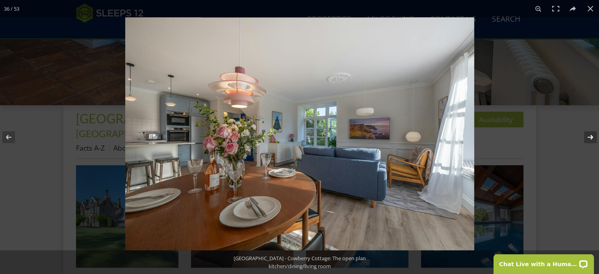
click at [591, 138] on button at bounding box center [586, 136] width 28 height 39
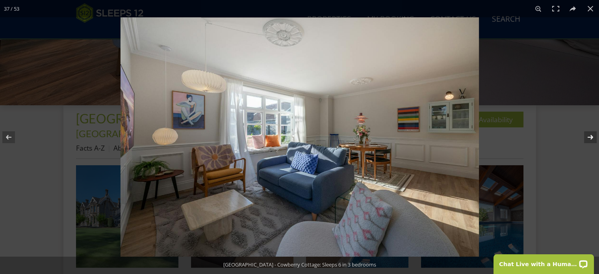
click at [593, 138] on button at bounding box center [586, 136] width 28 height 39
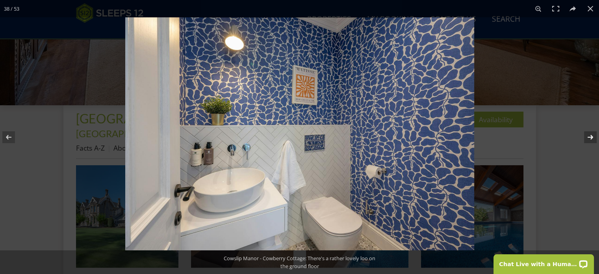
click at [592, 138] on button at bounding box center [586, 136] width 28 height 39
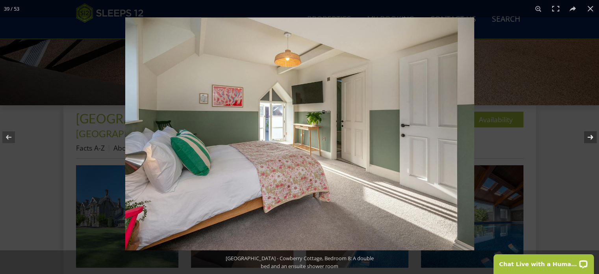
click at [591, 138] on button at bounding box center [586, 136] width 28 height 39
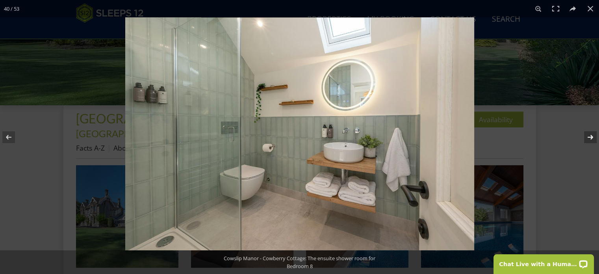
click at [592, 138] on button at bounding box center [586, 136] width 28 height 39
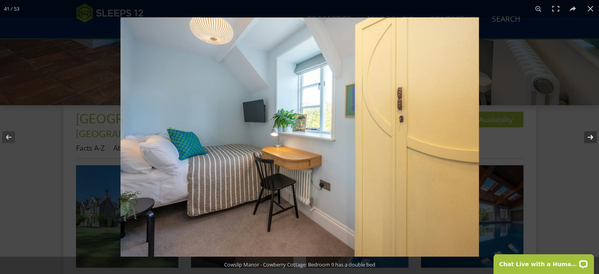
click at [592, 138] on button at bounding box center [586, 136] width 28 height 39
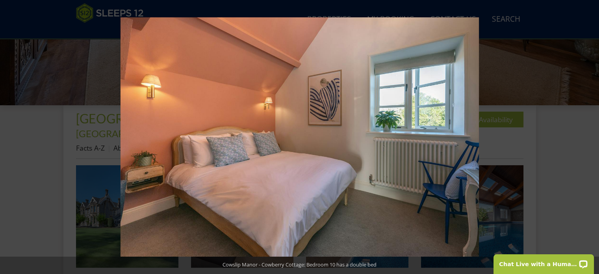
click at [591, 137] on button at bounding box center [586, 136] width 28 height 39
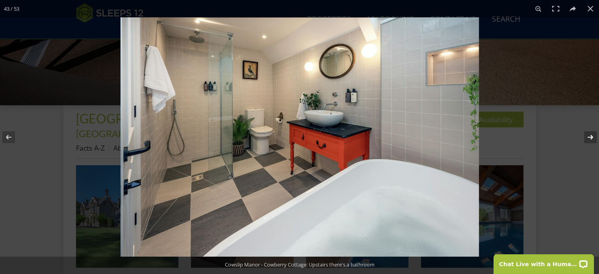
click at [589, 136] on button at bounding box center [586, 136] width 28 height 39
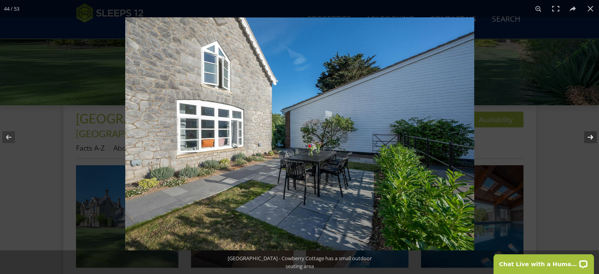
click at [593, 137] on button at bounding box center [586, 136] width 28 height 39
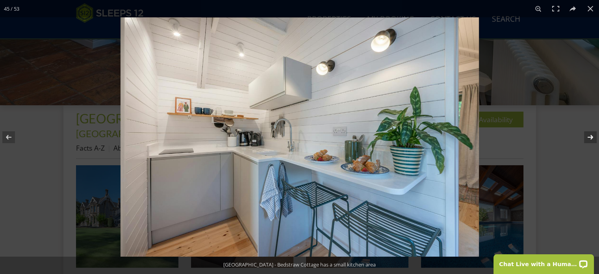
click at [591, 137] on button at bounding box center [586, 136] width 28 height 39
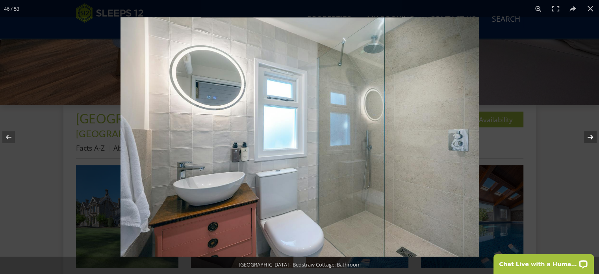
click at [591, 136] on button at bounding box center [586, 136] width 28 height 39
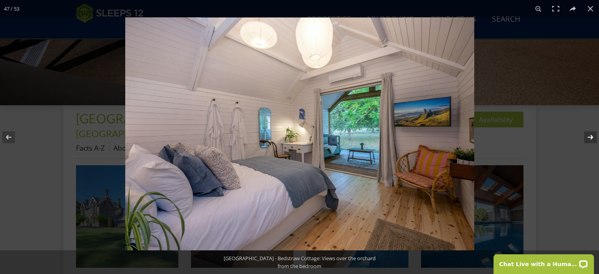
click at [589, 135] on button at bounding box center [586, 136] width 28 height 39
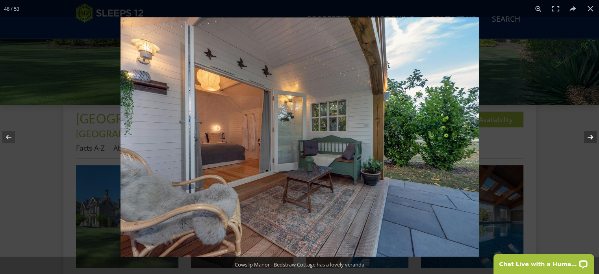
click at [594, 139] on button at bounding box center [586, 136] width 28 height 39
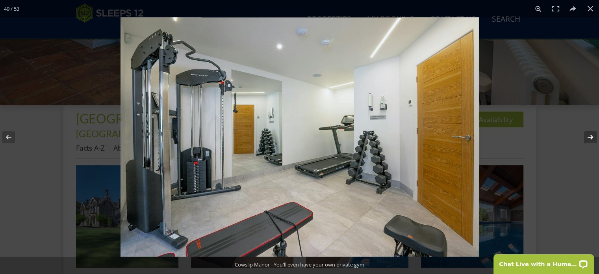
click at [592, 136] on button at bounding box center [586, 136] width 28 height 39
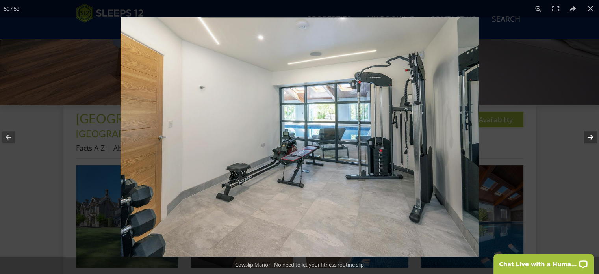
click at [594, 136] on button at bounding box center [586, 136] width 28 height 39
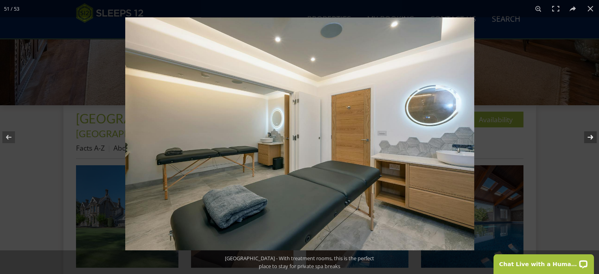
click at [592, 135] on button at bounding box center [586, 136] width 28 height 39
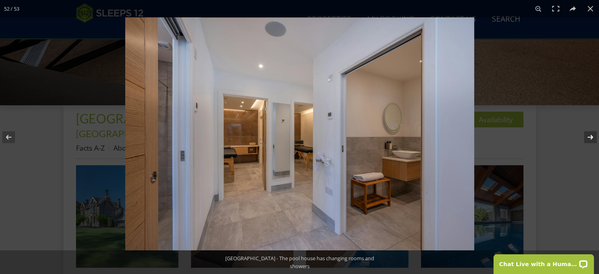
click at [591, 137] on button at bounding box center [586, 136] width 28 height 39
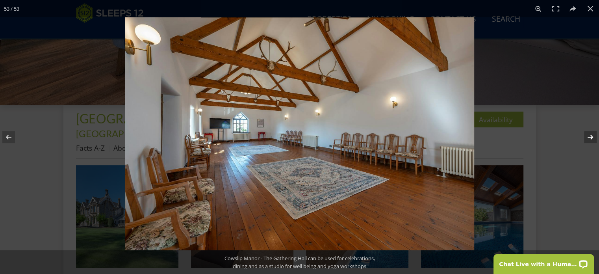
click at [587, 138] on button at bounding box center [586, 136] width 28 height 39
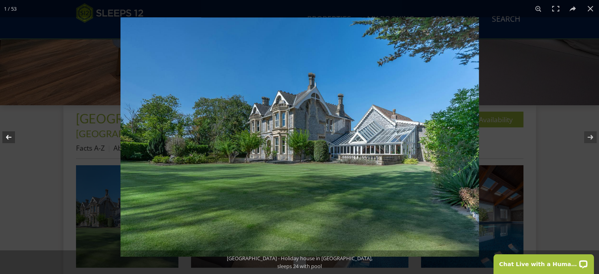
click at [6, 133] on button at bounding box center [14, 136] width 28 height 39
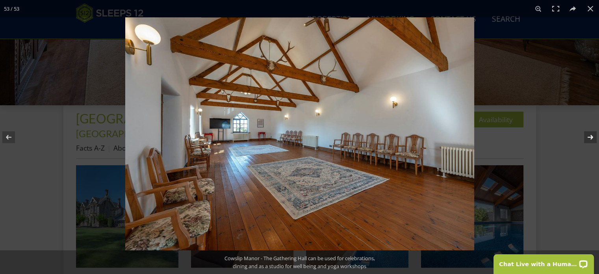
click at [590, 136] on button at bounding box center [586, 136] width 28 height 39
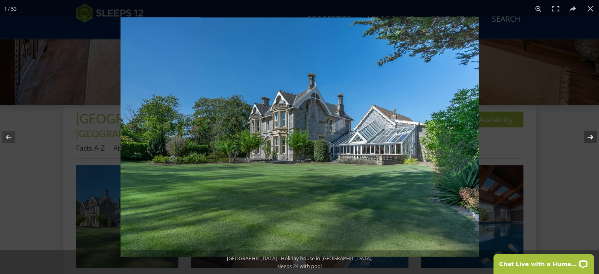
click at [590, 136] on button at bounding box center [586, 136] width 28 height 39
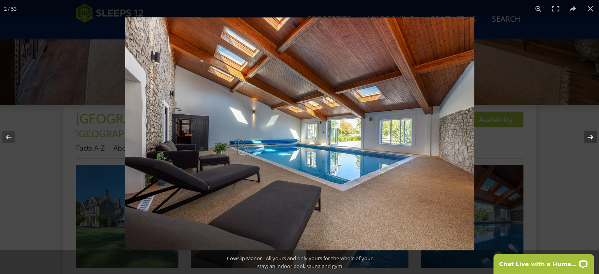
click at [591, 136] on button at bounding box center [586, 136] width 28 height 39
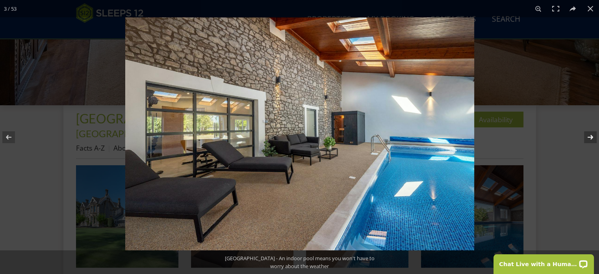
click at [591, 136] on button at bounding box center [586, 136] width 28 height 39
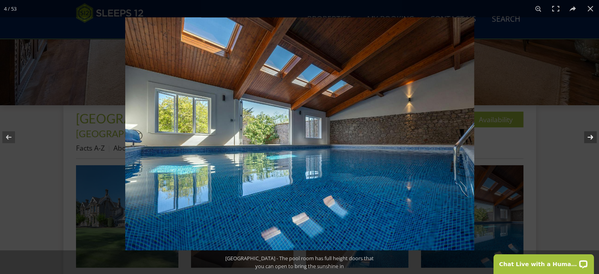
click at [592, 135] on button at bounding box center [586, 136] width 28 height 39
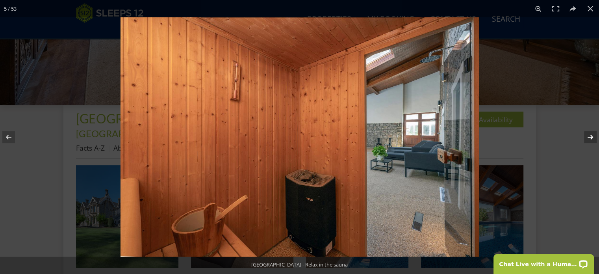
click at [592, 135] on button at bounding box center [586, 136] width 28 height 39
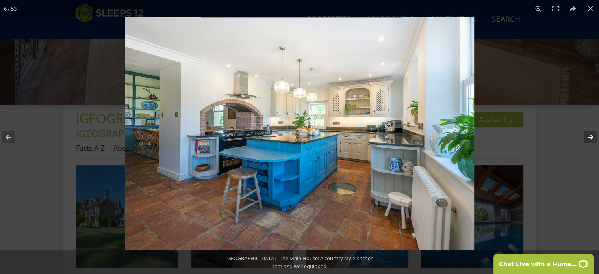
click at [592, 135] on button at bounding box center [586, 136] width 28 height 39
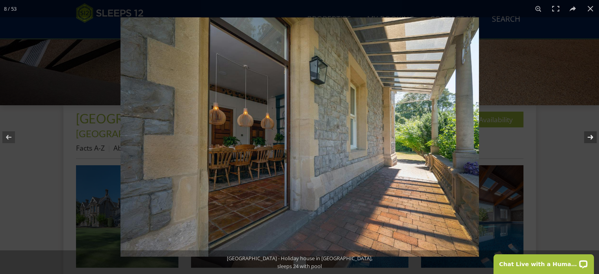
click at [593, 135] on button at bounding box center [586, 136] width 28 height 39
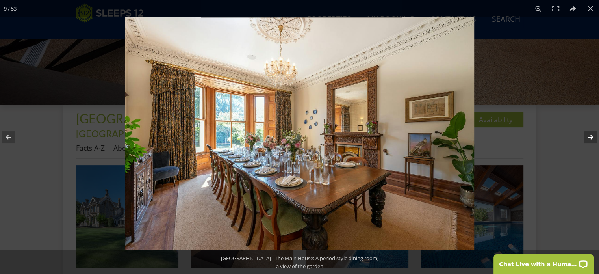
click at [593, 135] on button at bounding box center [586, 136] width 28 height 39
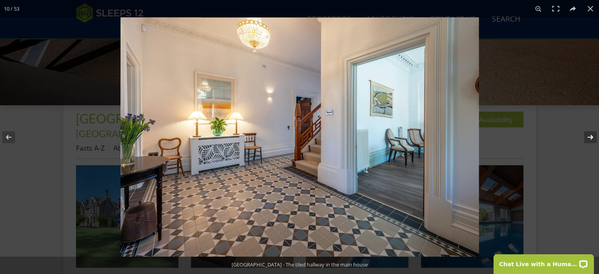
click at [593, 135] on button at bounding box center [586, 136] width 28 height 39
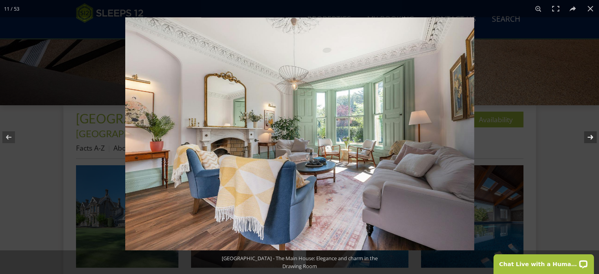
click at [593, 135] on button at bounding box center [586, 136] width 28 height 39
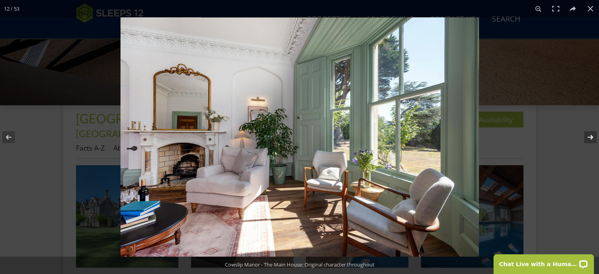
click at [593, 135] on button at bounding box center [586, 136] width 28 height 39
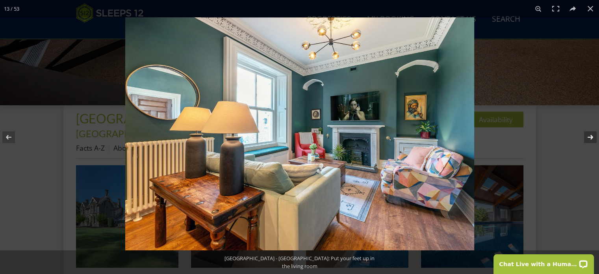
click at [593, 135] on button at bounding box center [586, 136] width 28 height 39
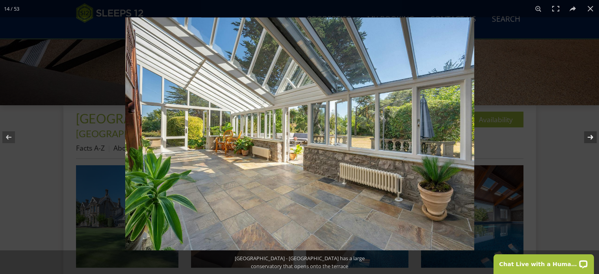
click at [593, 135] on button at bounding box center [586, 136] width 28 height 39
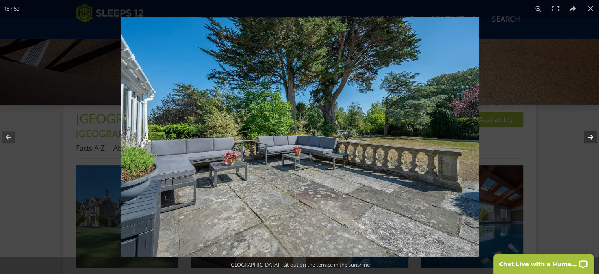
click at [593, 135] on button at bounding box center [586, 136] width 28 height 39
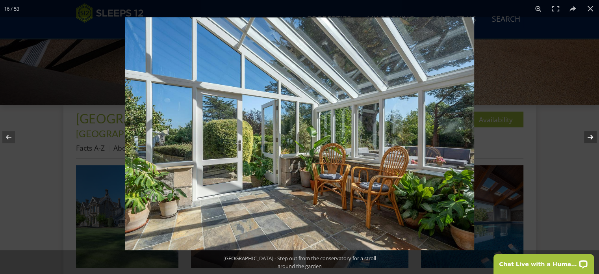
click at [593, 135] on button at bounding box center [586, 136] width 28 height 39
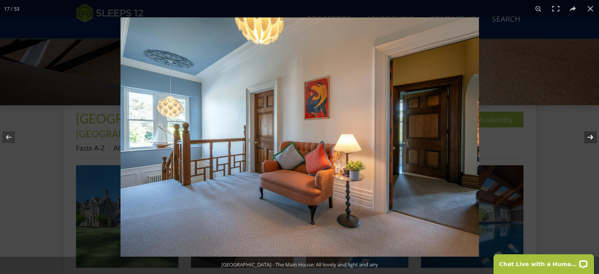
click at [593, 135] on button at bounding box center [586, 136] width 28 height 39
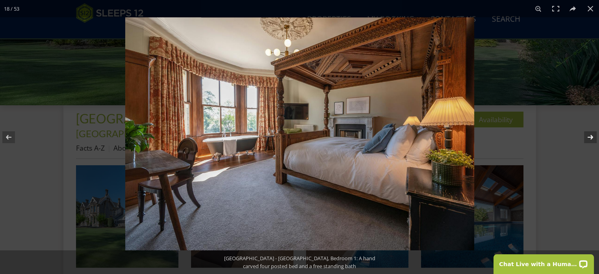
click at [587, 137] on button at bounding box center [586, 136] width 28 height 39
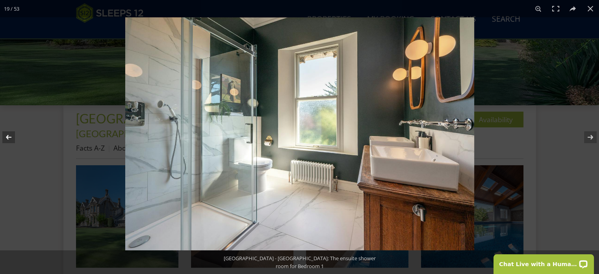
click at [9, 132] on button at bounding box center [14, 136] width 28 height 39
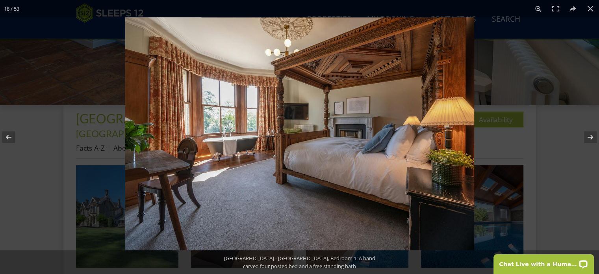
click at [251, 158] on img at bounding box center [299, 133] width 349 height 233
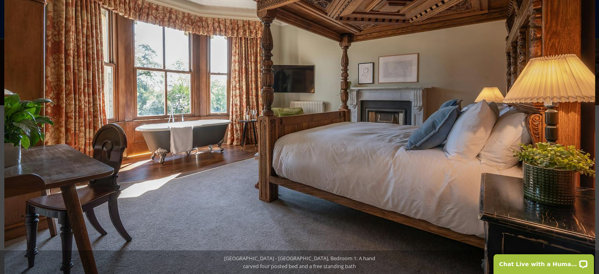
click at [591, 137] on button at bounding box center [586, 136] width 28 height 39
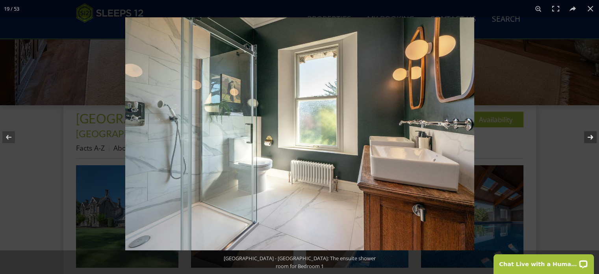
click at [591, 137] on button at bounding box center [586, 136] width 28 height 39
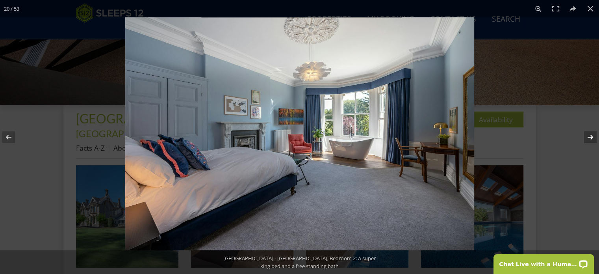
click at [593, 136] on button at bounding box center [586, 136] width 28 height 39
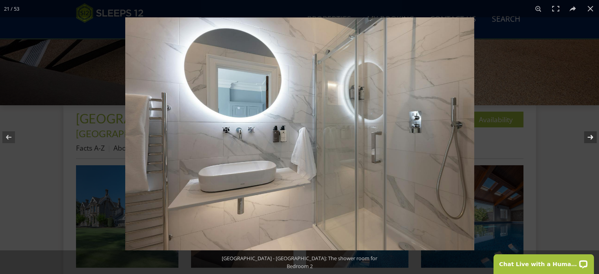
click at [591, 136] on button at bounding box center [586, 136] width 28 height 39
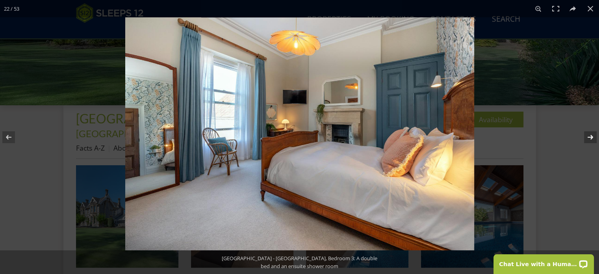
click at [589, 138] on button at bounding box center [586, 136] width 28 height 39
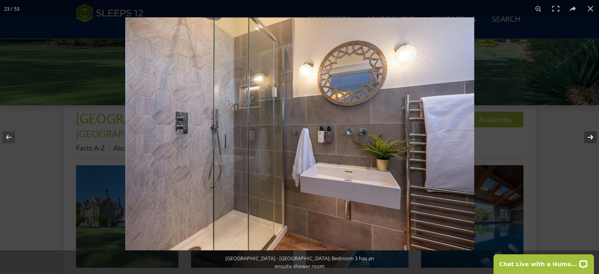
click at [589, 138] on button at bounding box center [586, 136] width 28 height 39
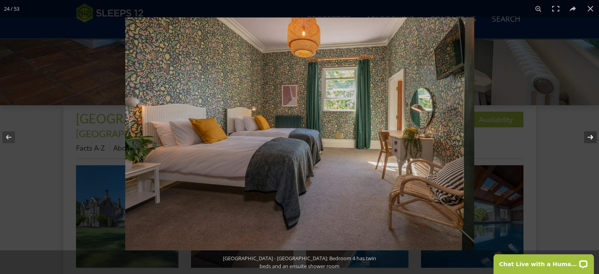
click at [589, 137] on button at bounding box center [586, 136] width 28 height 39
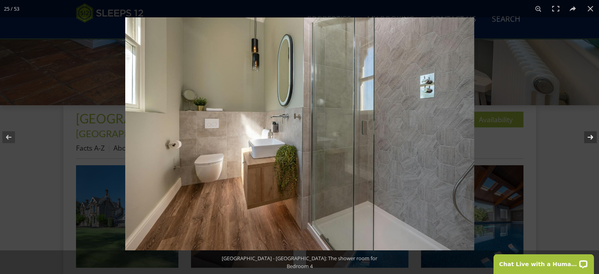
click at [589, 137] on button at bounding box center [586, 136] width 28 height 39
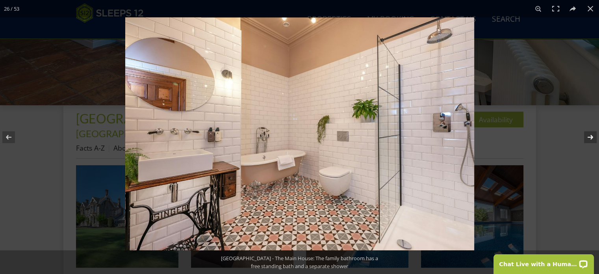
click at [591, 136] on button at bounding box center [586, 136] width 28 height 39
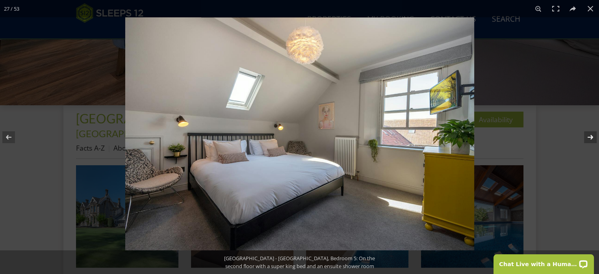
click at [591, 137] on button at bounding box center [586, 136] width 28 height 39
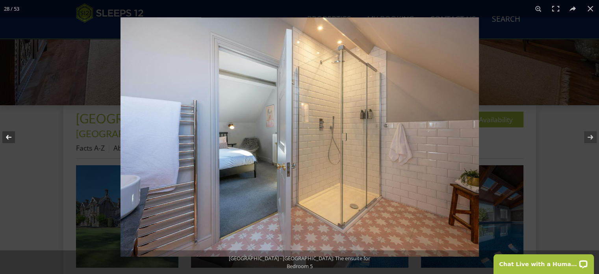
click at [3, 137] on button at bounding box center [14, 136] width 28 height 39
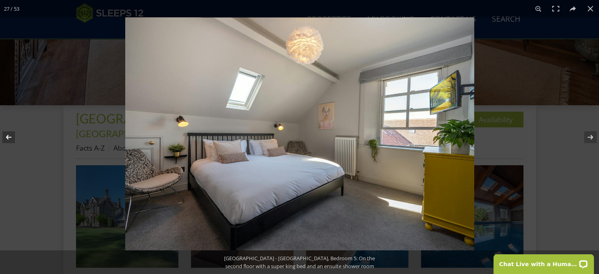
click at [9, 135] on button at bounding box center [14, 136] width 28 height 39
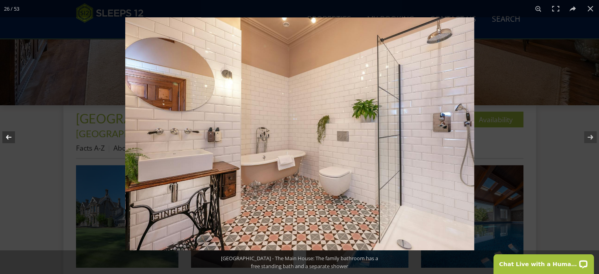
click at [9, 135] on button at bounding box center [14, 136] width 28 height 39
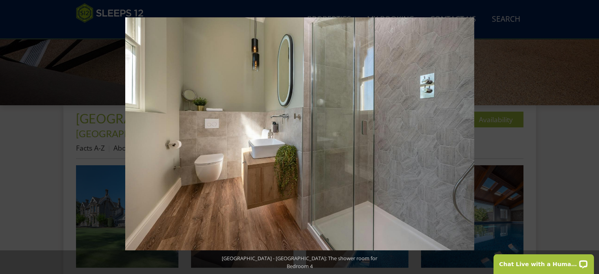
click at [9, 135] on button at bounding box center [14, 136] width 28 height 39
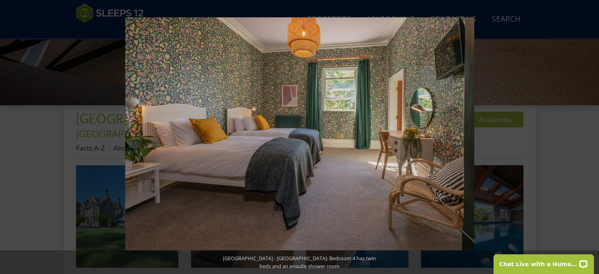
click at [9, 135] on button at bounding box center [14, 136] width 28 height 39
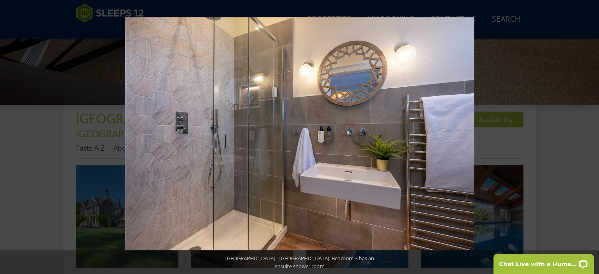
click at [9, 135] on button at bounding box center [14, 136] width 28 height 39
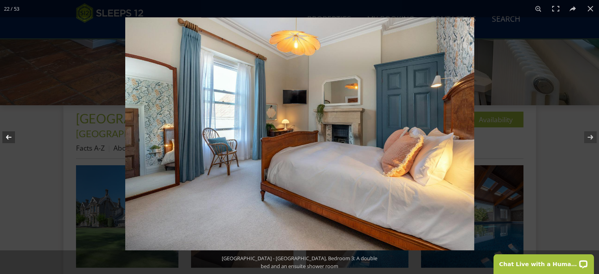
click at [11, 136] on button at bounding box center [14, 136] width 28 height 39
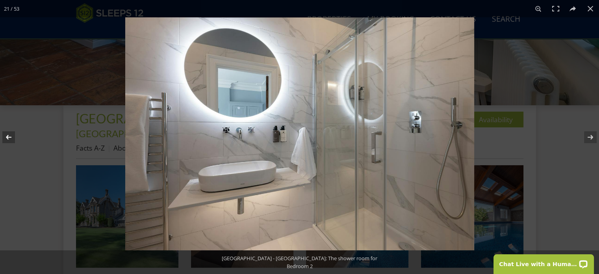
click at [12, 137] on button at bounding box center [14, 136] width 28 height 39
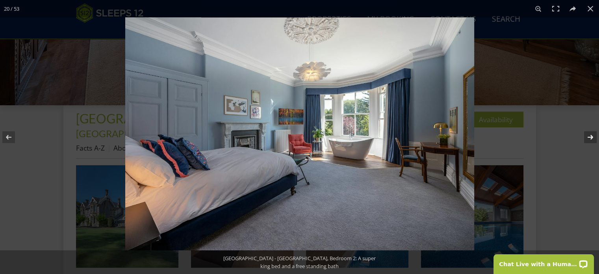
click at [592, 138] on button at bounding box center [586, 136] width 28 height 39
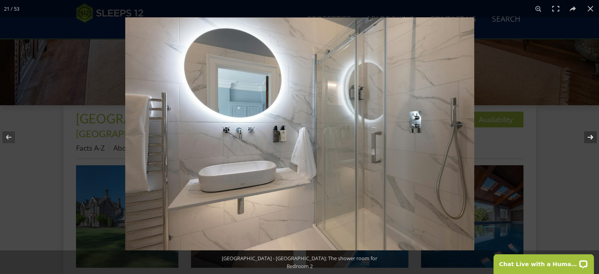
click at [592, 138] on button at bounding box center [586, 136] width 28 height 39
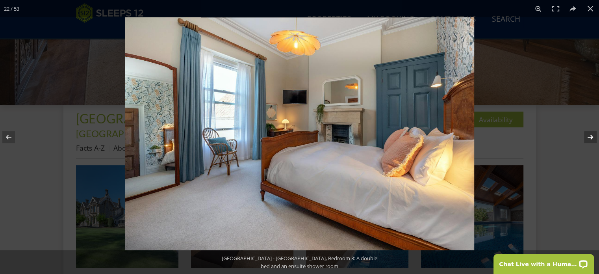
click at [591, 139] on button at bounding box center [586, 136] width 28 height 39
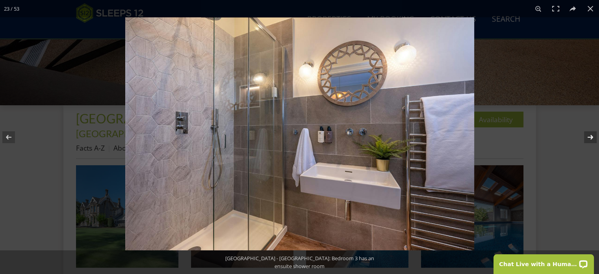
click at [596, 138] on button at bounding box center [586, 136] width 28 height 39
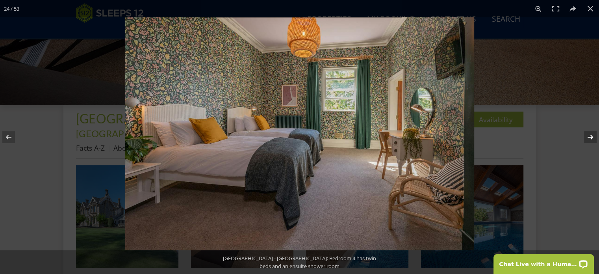
click at [594, 138] on button at bounding box center [586, 136] width 28 height 39
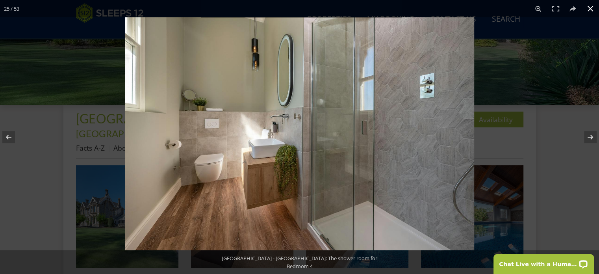
click at [591, 7] on button at bounding box center [590, 8] width 17 height 17
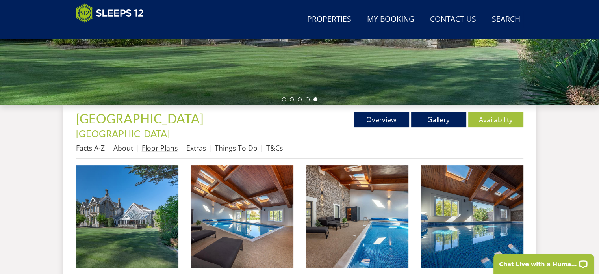
click at [159, 143] on link "Floor Plans" at bounding box center [160, 147] width 36 height 9
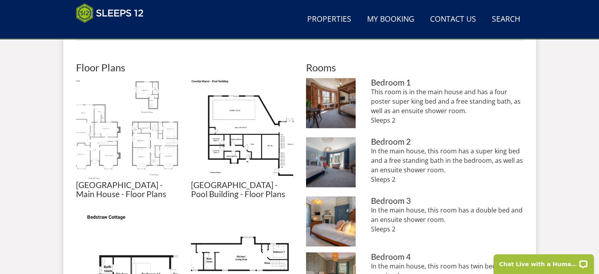
click at [136, 132] on img at bounding box center [127, 129] width 102 height 102
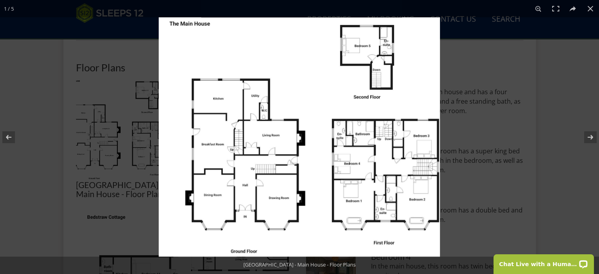
click at [374, 169] on img at bounding box center [299, 136] width 281 height 239
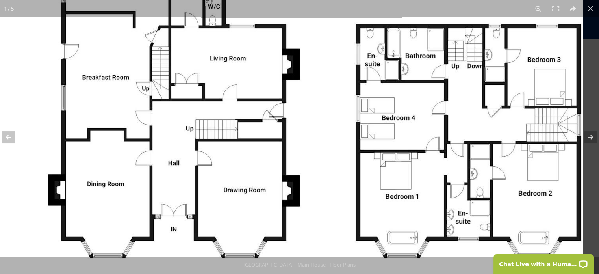
drag, startPoint x: 474, startPoint y: 155, endPoint x: 438, endPoint y: 110, distance: 57.4
click at [438, 110] on img at bounding box center [287, 62] width 591 height 502
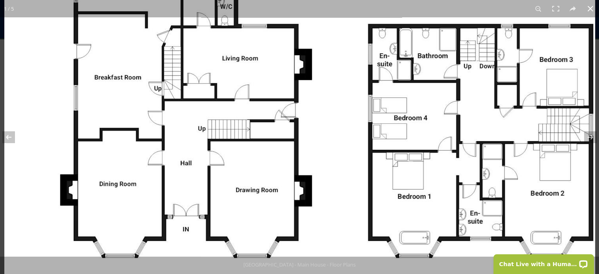
click at [591, 6] on button at bounding box center [590, 8] width 17 height 17
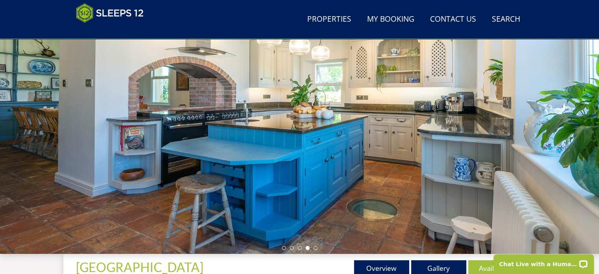
scroll to position [79, 0]
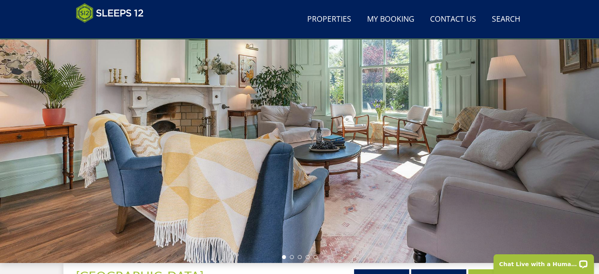
click at [283, 255] on li at bounding box center [284, 257] width 4 height 4
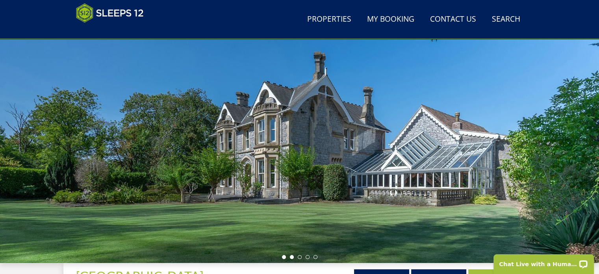
click at [290, 256] on li at bounding box center [292, 257] width 4 height 4
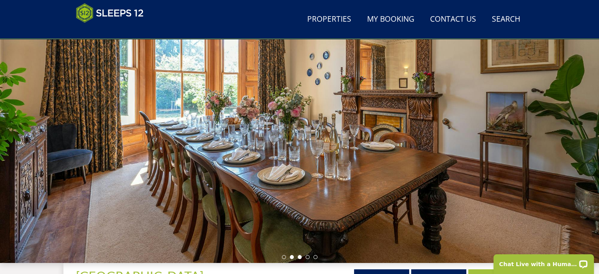
click at [299, 256] on li at bounding box center [300, 257] width 4 height 4
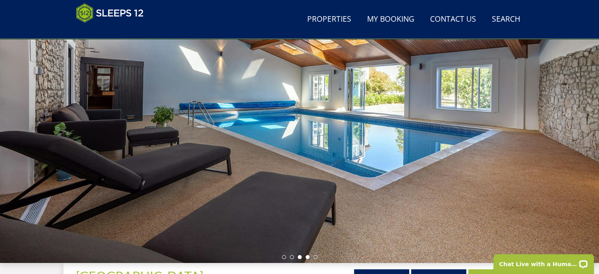
click at [308, 255] on li at bounding box center [308, 257] width 4 height 4
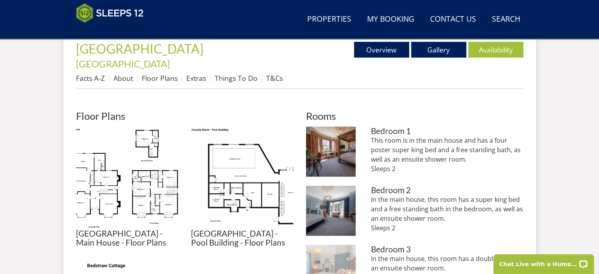
scroll to position [236, 0]
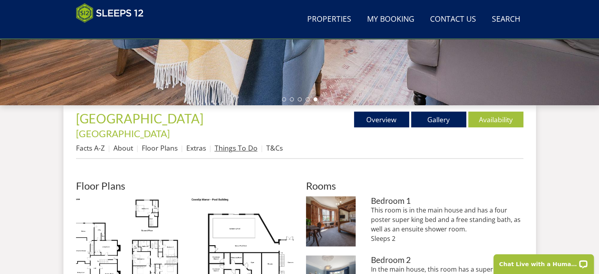
click at [235, 143] on link "Things To Do" at bounding box center [236, 147] width 43 height 9
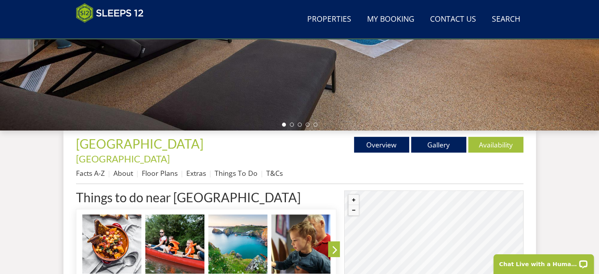
scroll to position [165, 0]
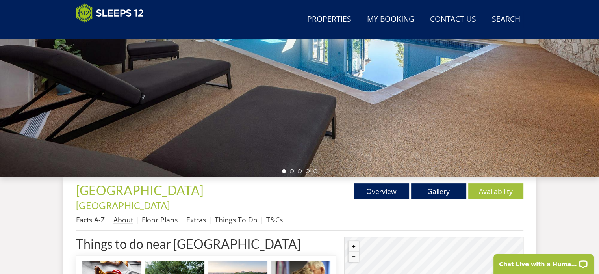
click at [117, 215] on link "About" at bounding box center [123, 219] width 20 height 9
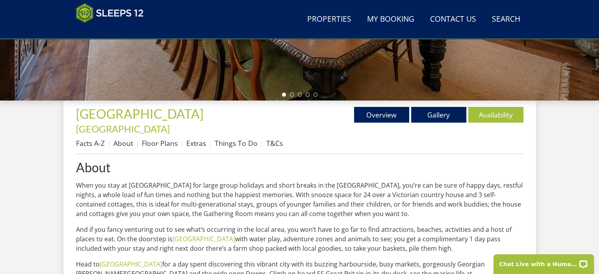
scroll to position [197, 0]
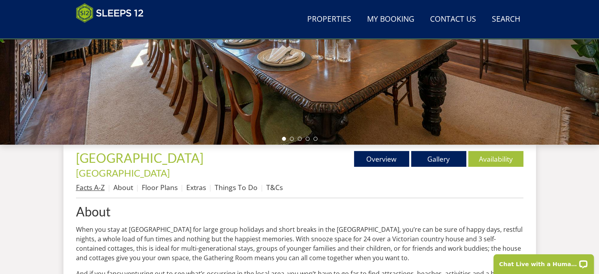
click at [94, 182] on link "Facts A-Z" at bounding box center [90, 186] width 29 height 9
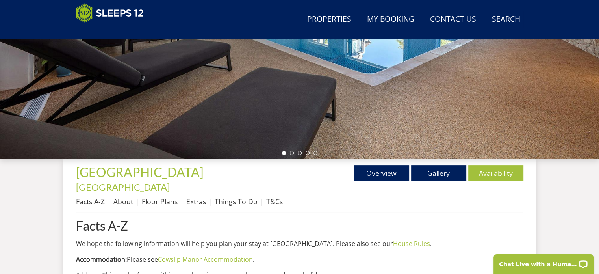
scroll to position [197, 0]
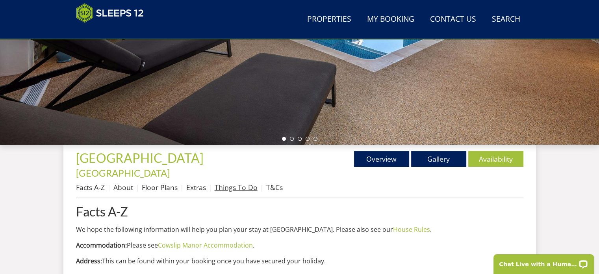
click at [236, 182] on link "Things To Do" at bounding box center [236, 186] width 43 height 9
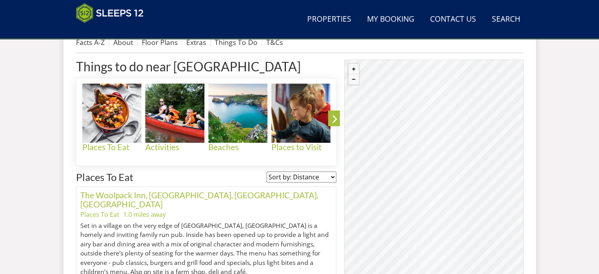
scroll to position [355, 0]
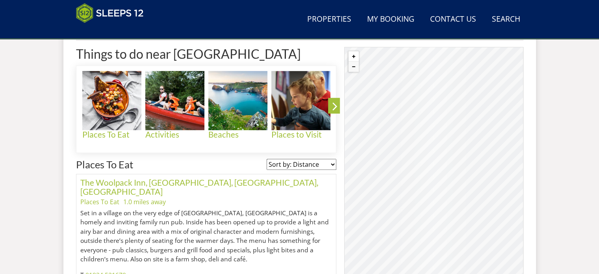
click at [355, 51] on button "Zoom in" at bounding box center [354, 56] width 10 height 10
drag, startPoint x: 400, startPoint y: 180, endPoint x: 500, endPoint y: 147, distance: 105.3
click at [500, 147] on div "© MapTiler © OpenStreetMap contributors" at bounding box center [433, 175] width 179 height 256
drag, startPoint x: 385, startPoint y: 211, endPoint x: 442, endPoint y: 175, distance: 67.8
click at [442, 178] on div "© MapTiler © OpenStreetMap contributors" at bounding box center [433, 175] width 179 height 256
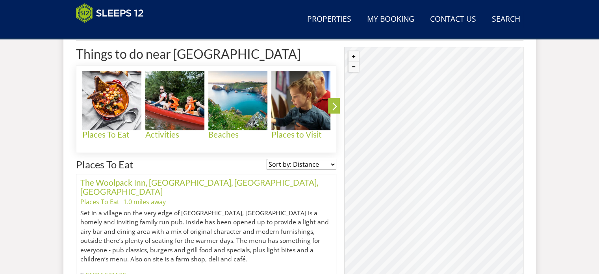
click at [449, 178] on div "© MapTiler © OpenStreetMap contributors" at bounding box center [433, 175] width 179 height 256
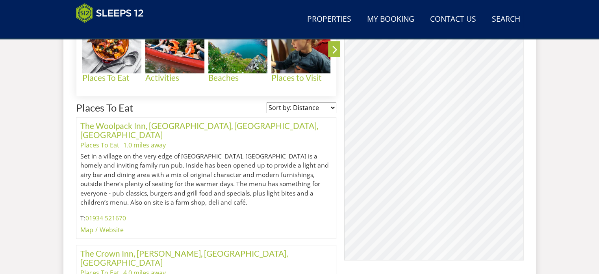
scroll to position [315, 0]
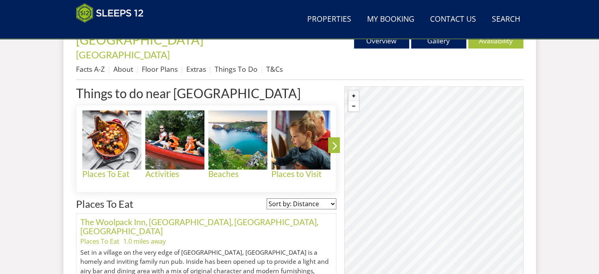
click at [355, 101] on button "Zoom out" at bounding box center [354, 106] width 10 height 10
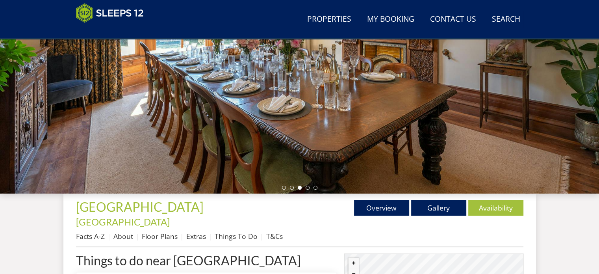
scroll to position [236, 0]
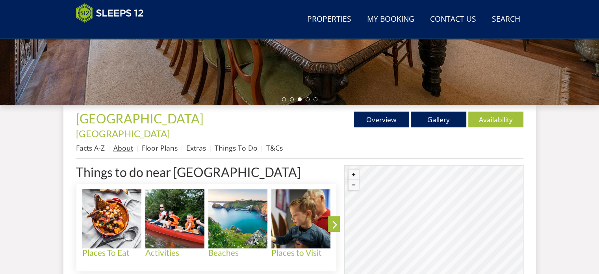
click at [127, 143] on link "About" at bounding box center [123, 147] width 20 height 9
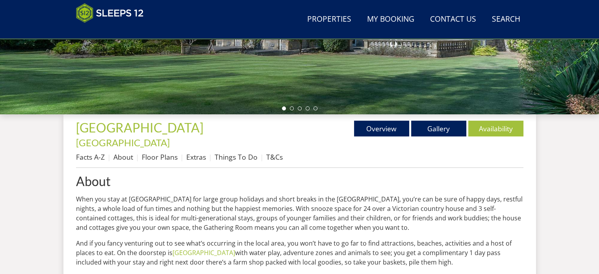
scroll to position [236, 0]
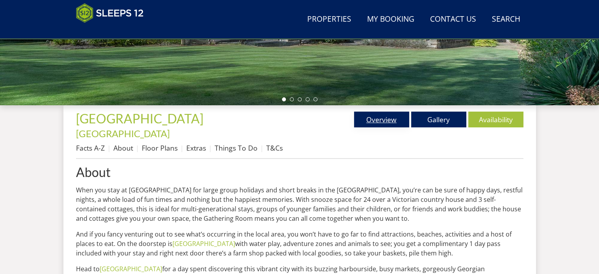
click at [388, 120] on link "Overview" at bounding box center [381, 120] width 55 height 16
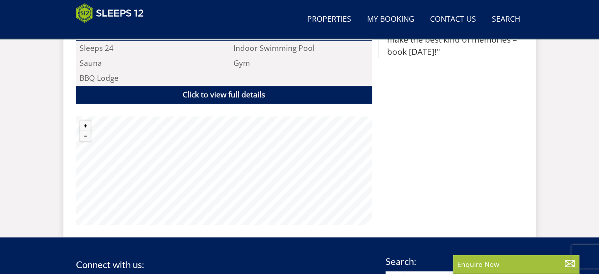
scroll to position [630, 0]
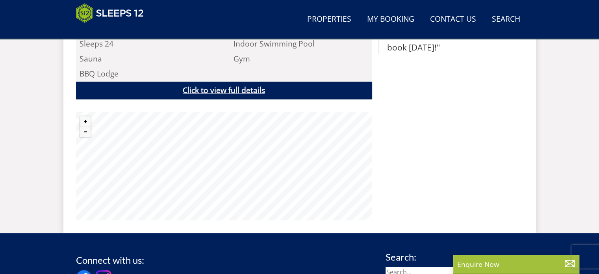
click at [245, 82] on link "Click to view full details" at bounding box center [224, 91] width 296 height 18
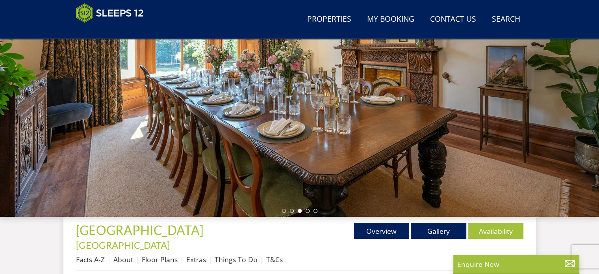
scroll to position [118, 0]
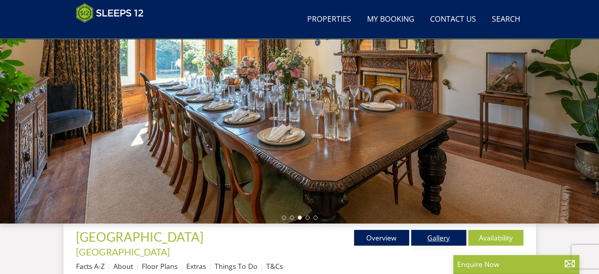
click at [447, 238] on link "Gallery" at bounding box center [438, 238] width 55 height 16
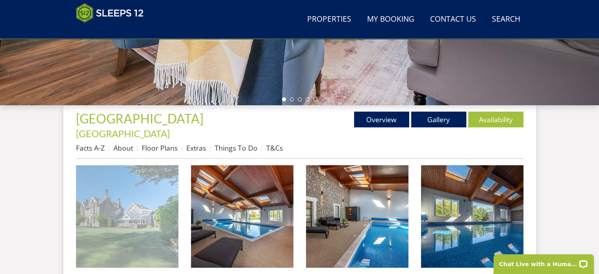
click at [119, 201] on img at bounding box center [127, 216] width 102 height 102
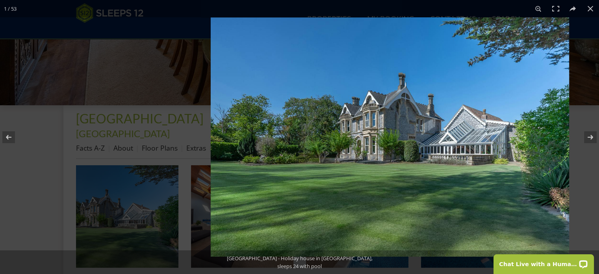
drag, startPoint x: 302, startPoint y: 198, endPoint x: 349, endPoint y: 153, distance: 64.7
click at [361, 157] on img at bounding box center [390, 136] width 359 height 239
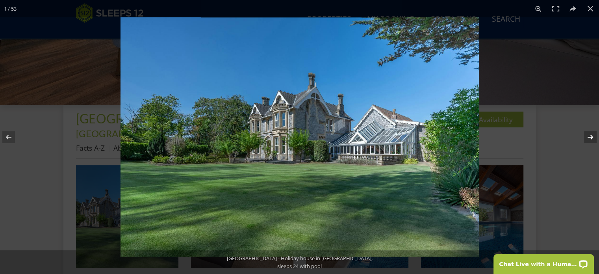
click at [591, 134] on button at bounding box center [586, 136] width 28 height 39
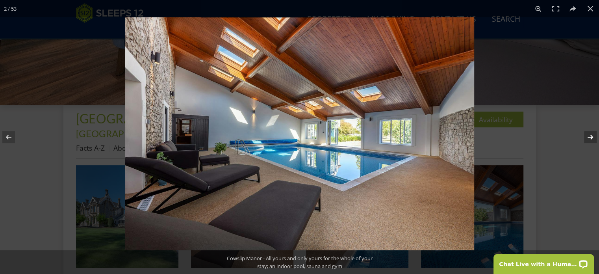
click at [591, 134] on button at bounding box center [586, 136] width 28 height 39
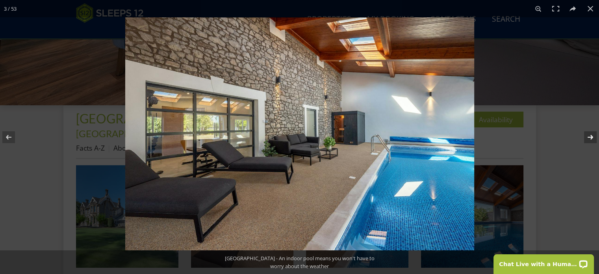
click at [591, 134] on button at bounding box center [586, 136] width 28 height 39
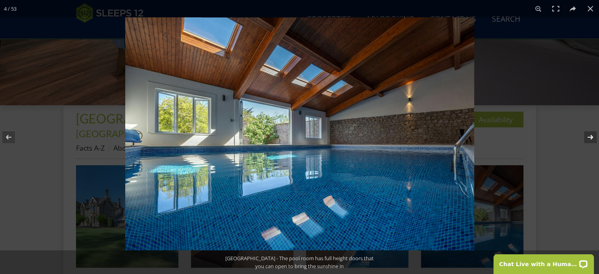
click at [591, 134] on button at bounding box center [586, 136] width 28 height 39
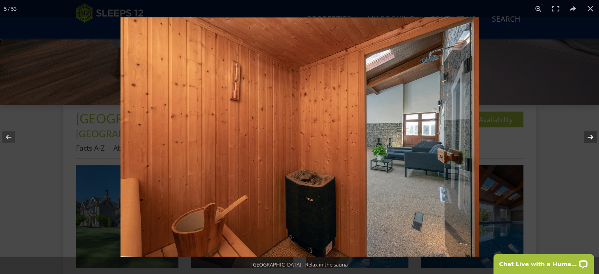
click at [591, 134] on button at bounding box center [586, 136] width 28 height 39
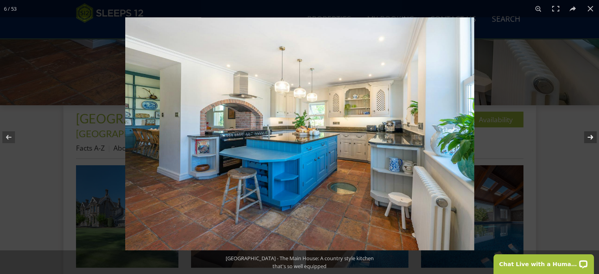
click at [591, 134] on button at bounding box center [586, 136] width 28 height 39
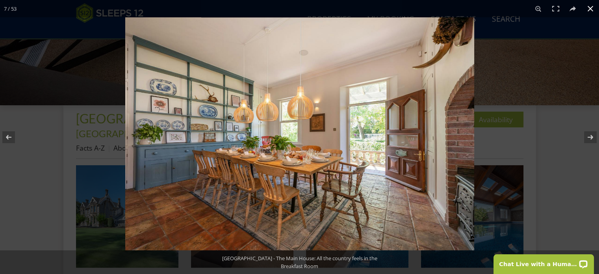
click at [590, 8] on button at bounding box center [590, 8] width 17 height 17
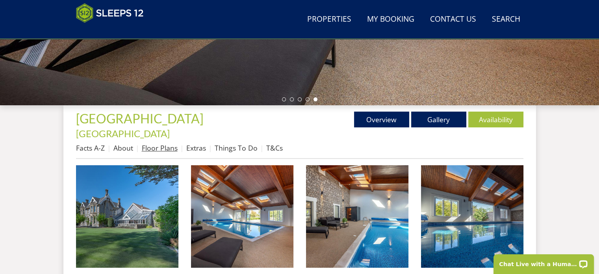
click at [169, 143] on link "Floor Plans" at bounding box center [160, 147] width 36 height 9
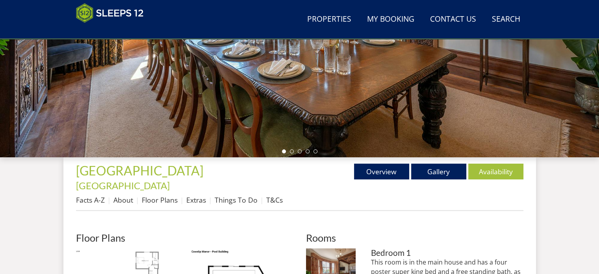
scroll to position [276, 0]
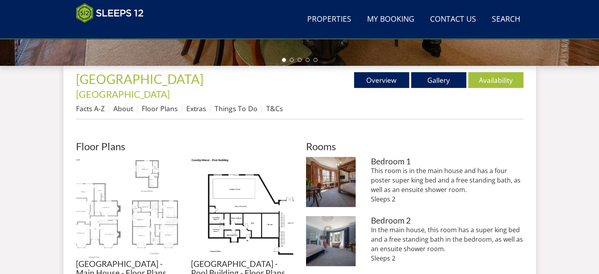
click at [138, 195] on img at bounding box center [127, 208] width 102 height 102
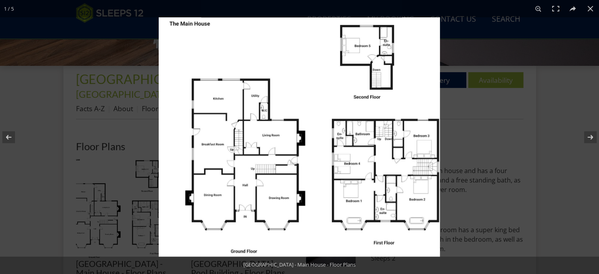
click at [336, 160] on img at bounding box center [299, 136] width 281 height 239
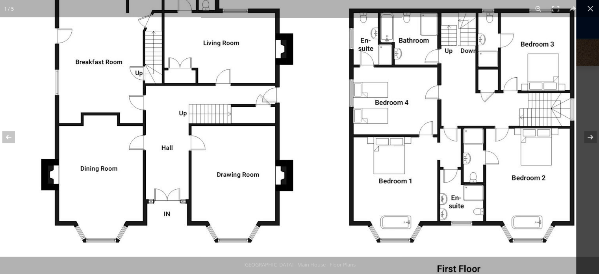
drag, startPoint x: 483, startPoint y: 216, endPoint x: 425, endPoint y: 151, distance: 86.5
click at [425, 151] on img at bounding box center [280, 46] width 591 height 502
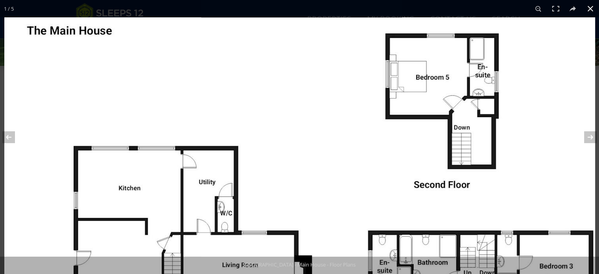
click at [593, 9] on button at bounding box center [590, 8] width 17 height 17
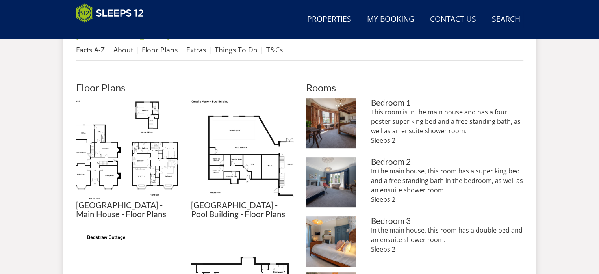
scroll to position [355, 0]
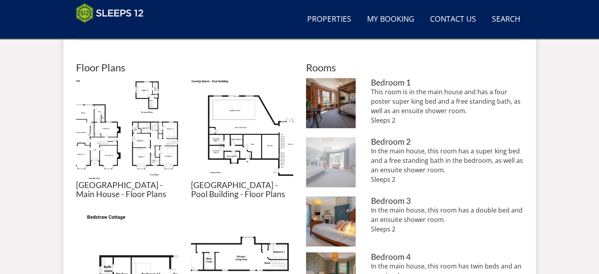
click at [339, 155] on img at bounding box center [331, 162] width 50 height 50
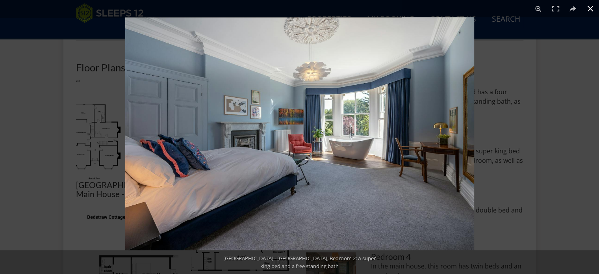
click at [593, 8] on button at bounding box center [590, 8] width 17 height 17
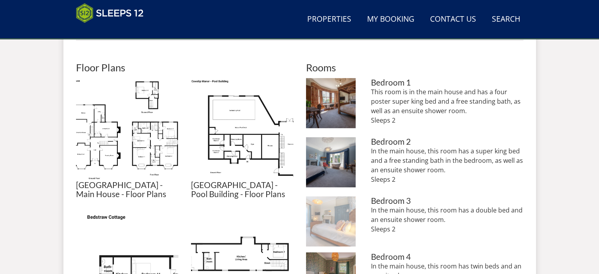
click at [333, 210] on img at bounding box center [331, 221] width 50 height 50
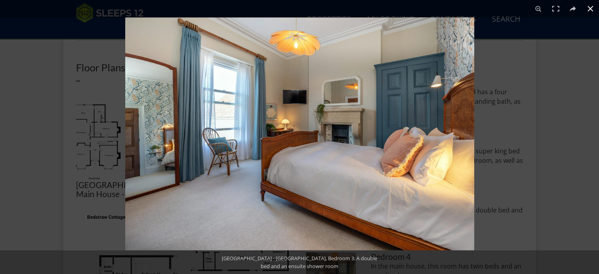
click at [591, 6] on button at bounding box center [590, 8] width 17 height 17
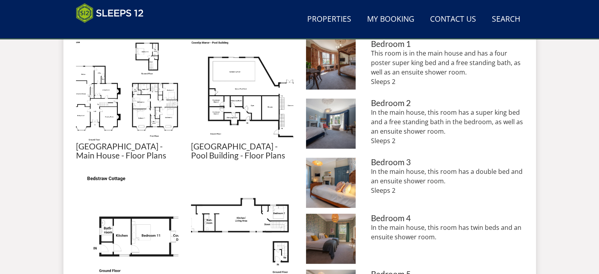
scroll to position [473, 0]
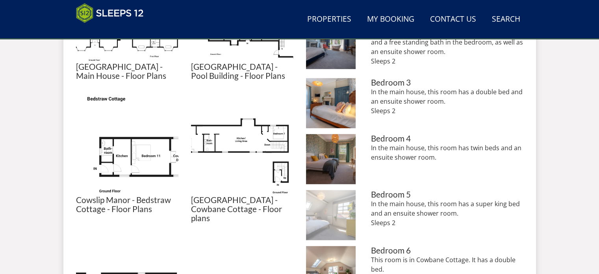
click at [327, 201] on img at bounding box center [331, 215] width 50 height 50
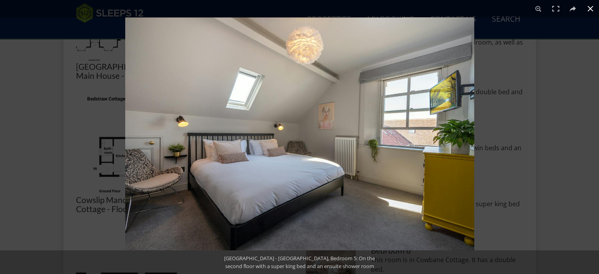
click at [594, 7] on button at bounding box center [590, 8] width 17 height 17
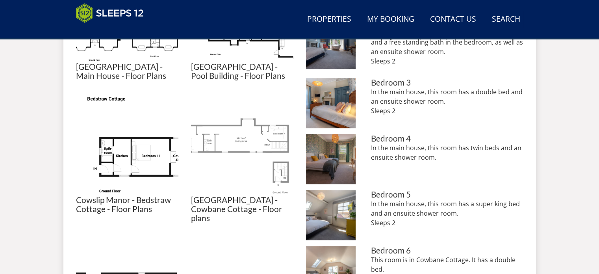
click at [240, 126] on img at bounding box center [242, 144] width 102 height 102
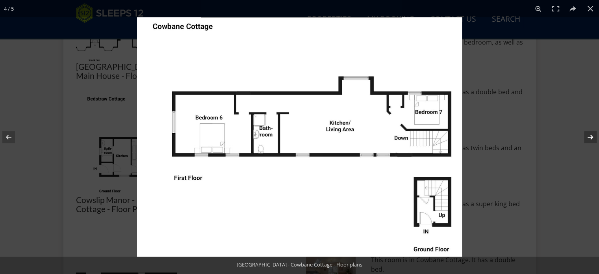
click at [589, 138] on button at bounding box center [586, 136] width 28 height 39
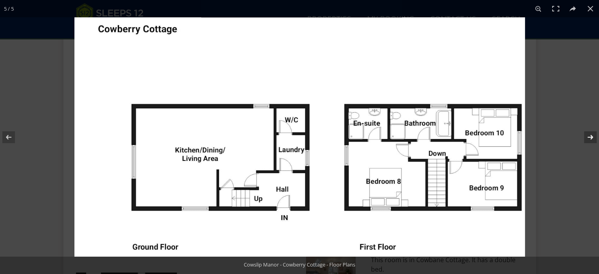
click at [592, 132] on button at bounding box center [586, 136] width 28 height 39
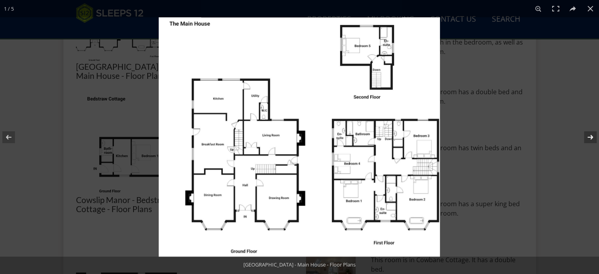
click at [592, 132] on button at bounding box center [586, 136] width 28 height 39
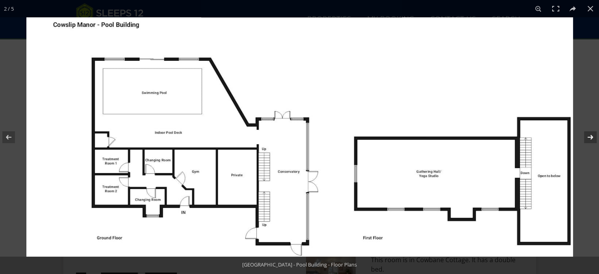
click at [592, 132] on button at bounding box center [586, 136] width 28 height 39
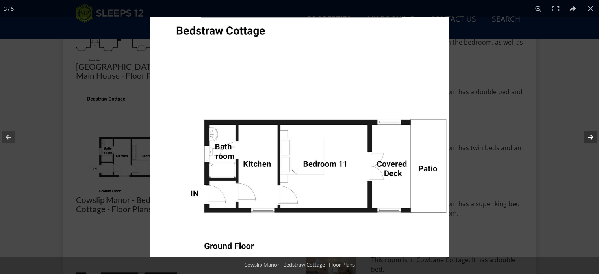
click at [592, 135] on button at bounding box center [586, 136] width 28 height 39
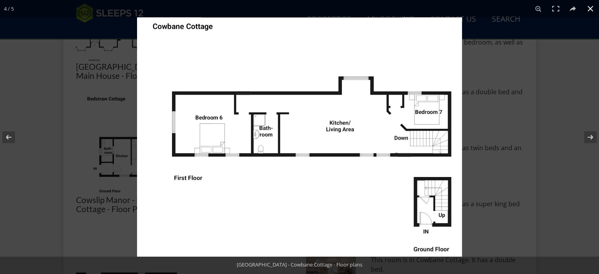
click at [595, 7] on button at bounding box center [590, 8] width 17 height 17
